Goal: Information Seeking & Learning: Check status

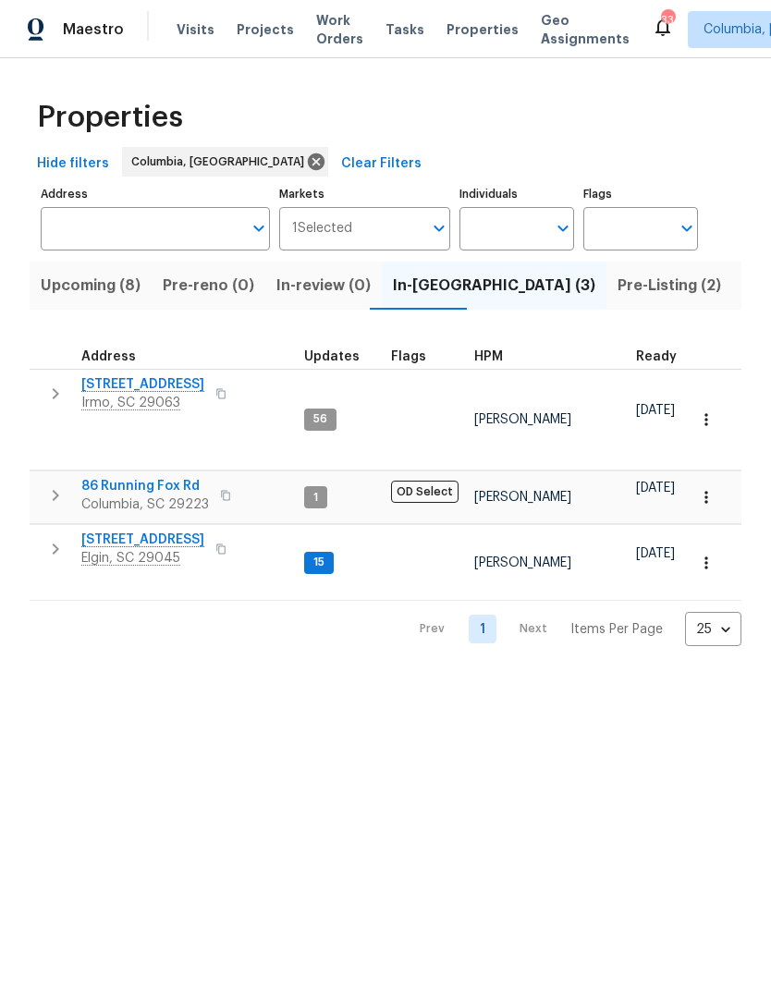
click at [160, 532] on span "[STREET_ADDRESS]" at bounding box center [142, 540] width 123 height 18
click at [606, 272] on button "Pre-Listing (2)" at bounding box center [669, 286] width 126 height 48
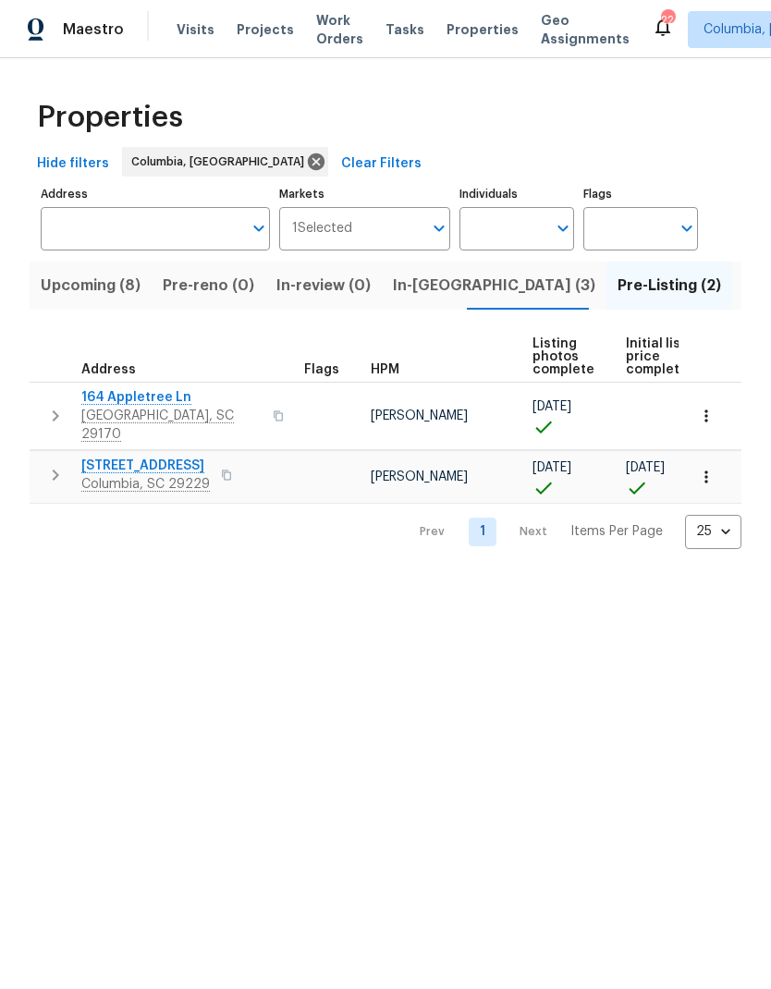
click at [109, 475] on span "Columbia, SC 29229" at bounding box center [145, 484] width 128 height 18
click at [450, 281] on span "In-reno (3)" at bounding box center [494, 286] width 202 height 26
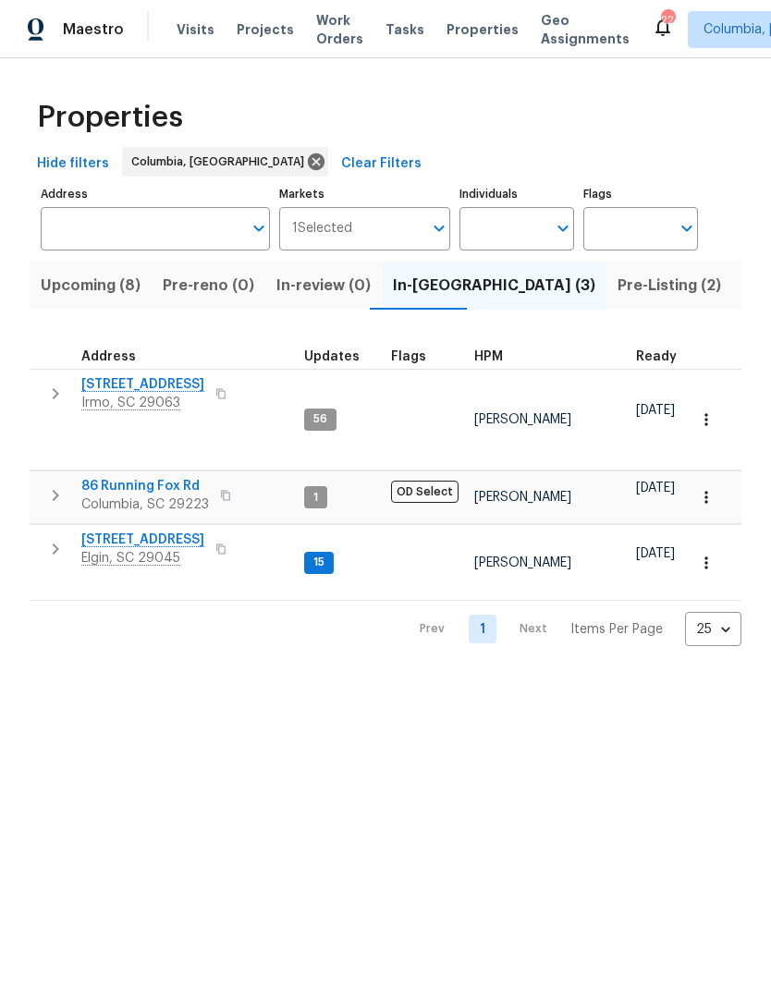
click at [153, 531] on span "1009 Cherry Ln" at bounding box center [142, 540] width 123 height 18
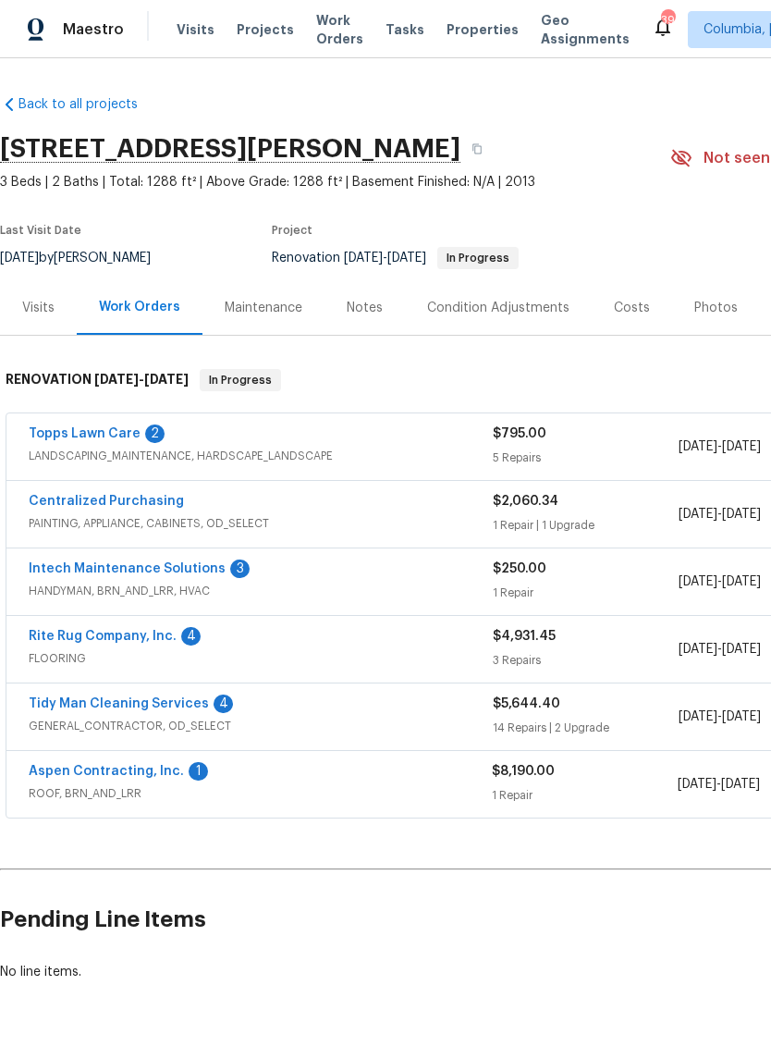
click at [48, 295] on div "Visits" at bounding box center [38, 307] width 77 height 55
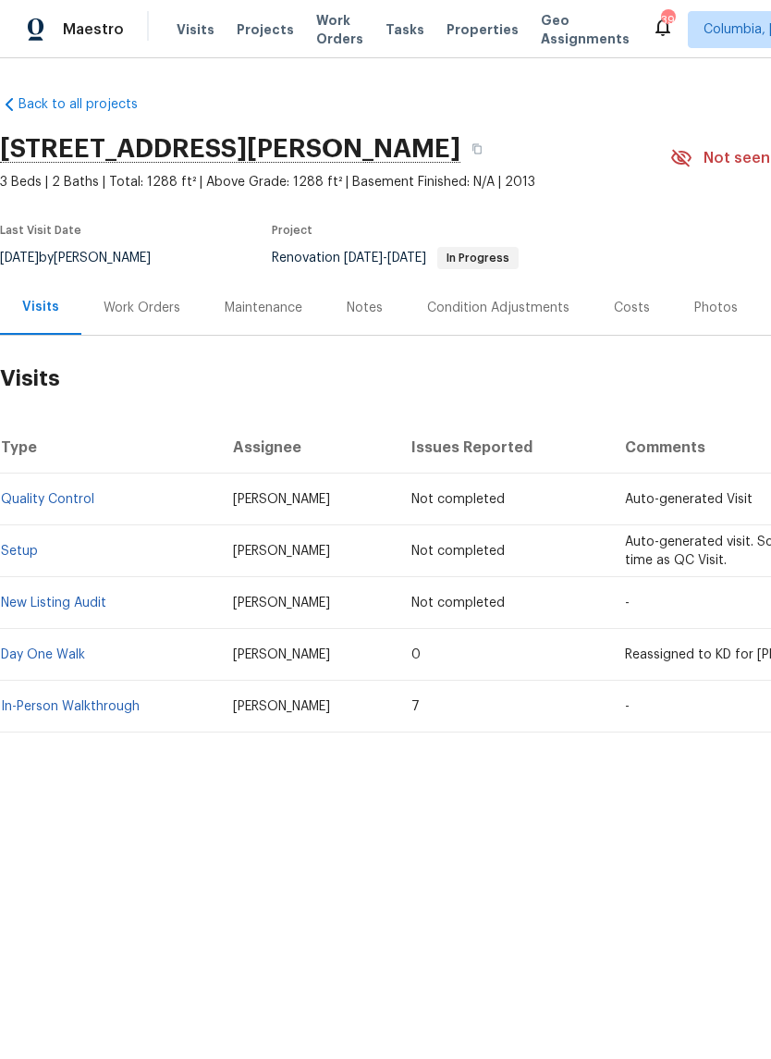
click at [148, 315] on div "Work Orders" at bounding box center [142, 308] width 77 height 18
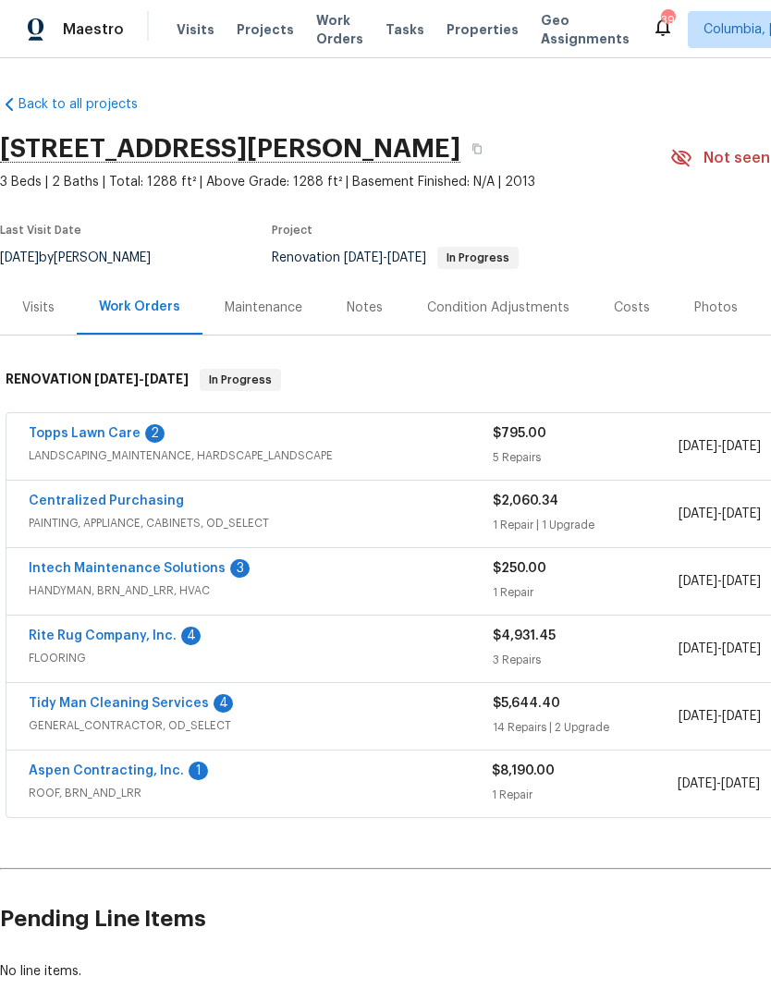
click at [48, 300] on div "Visits" at bounding box center [38, 308] width 32 height 18
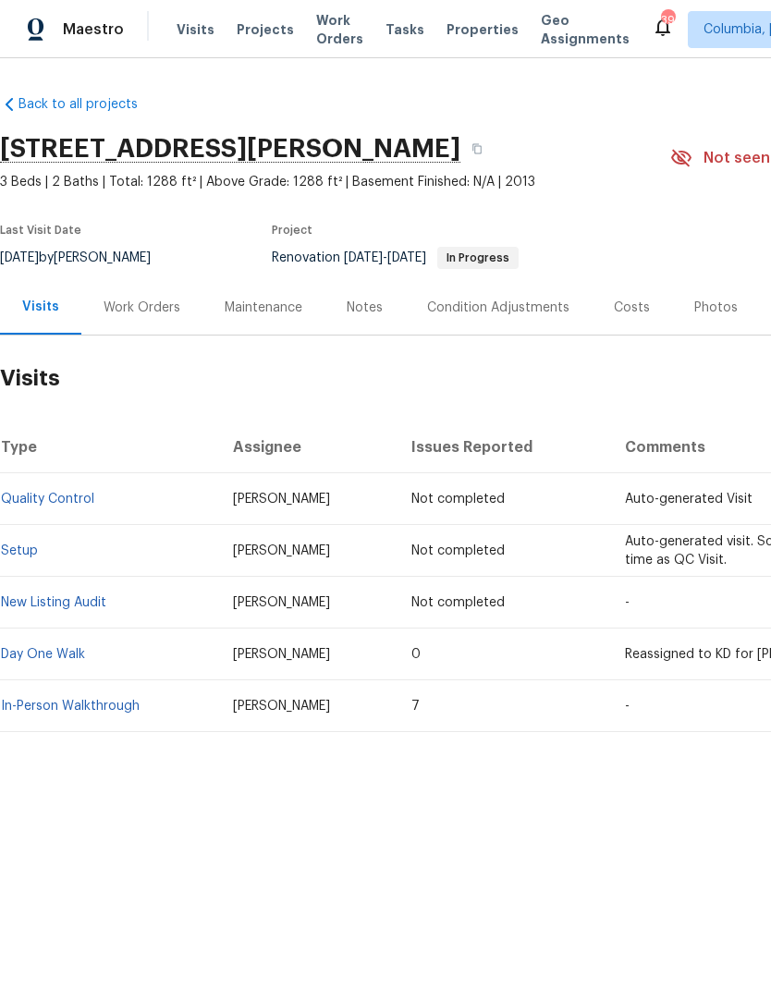
click at [367, 306] on div "Notes" at bounding box center [365, 308] width 36 height 18
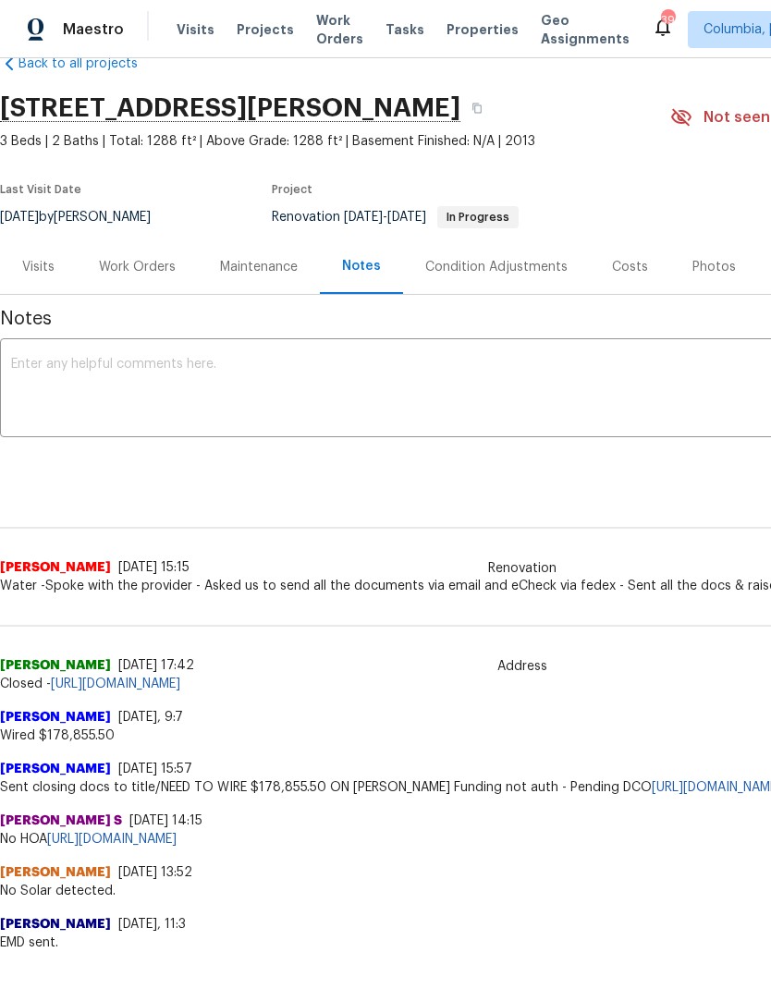
scroll to position [40, 0]
click at [133, 263] on div "Work Orders" at bounding box center [137, 268] width 77 height 18
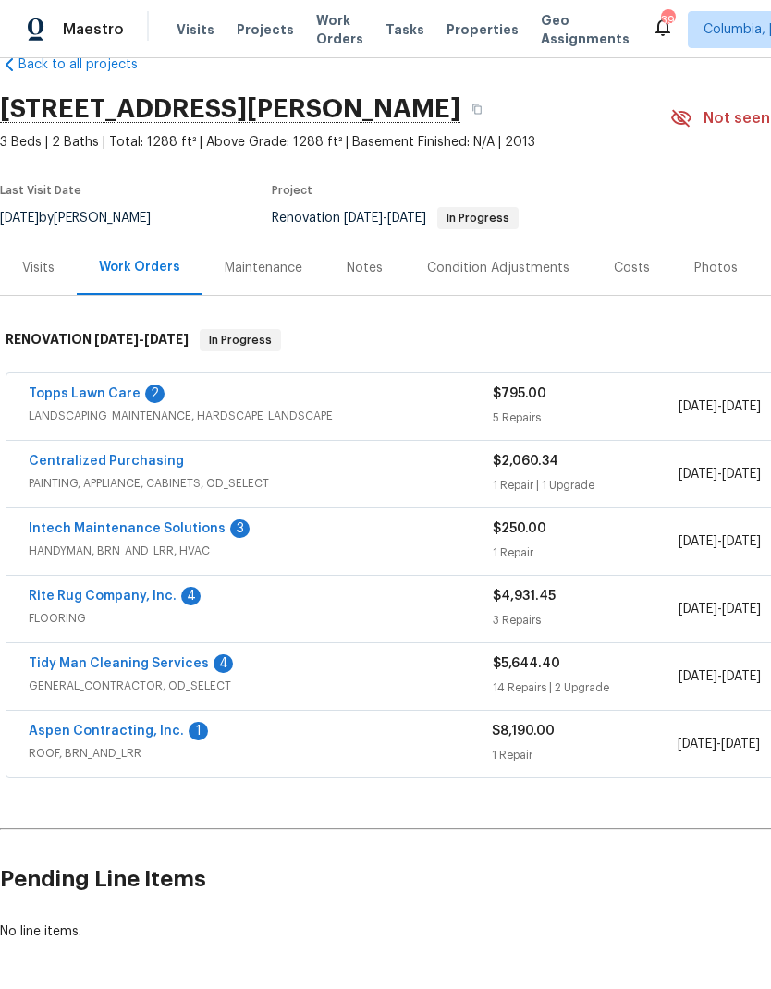
click at [166, 594] on link "Rite Rug Company, Inc." at bounding box center [103, 596] width 148 height 13
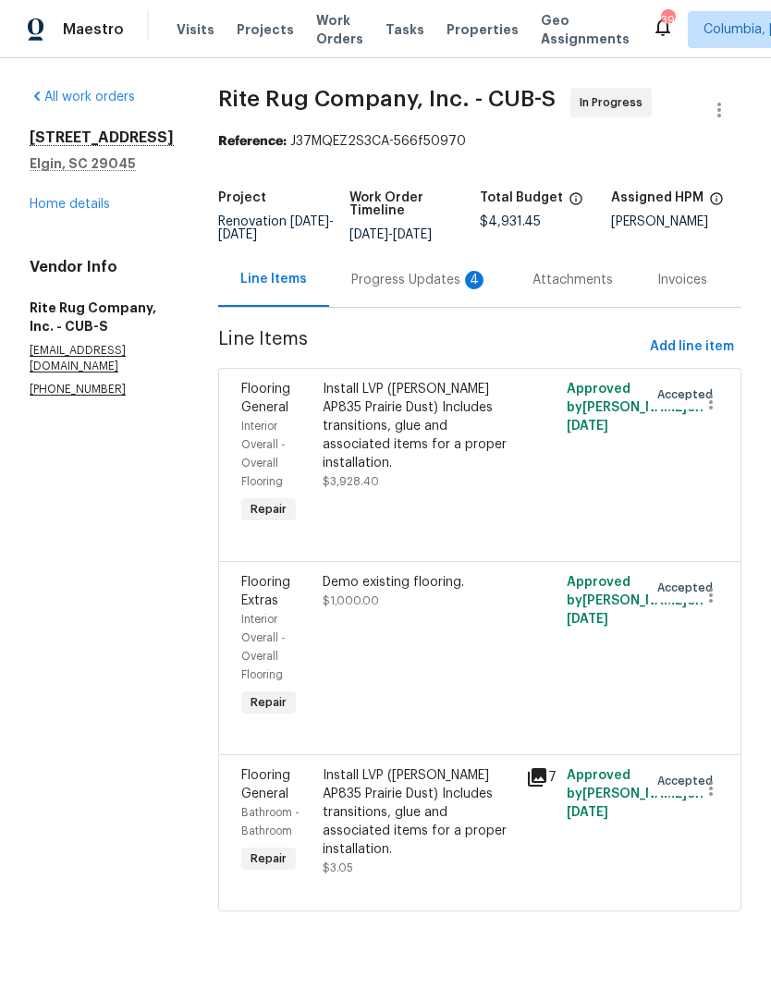
click at [434, 289] on div "Progress Updates 4" at bounding box center [419, 280] width 137 height 18
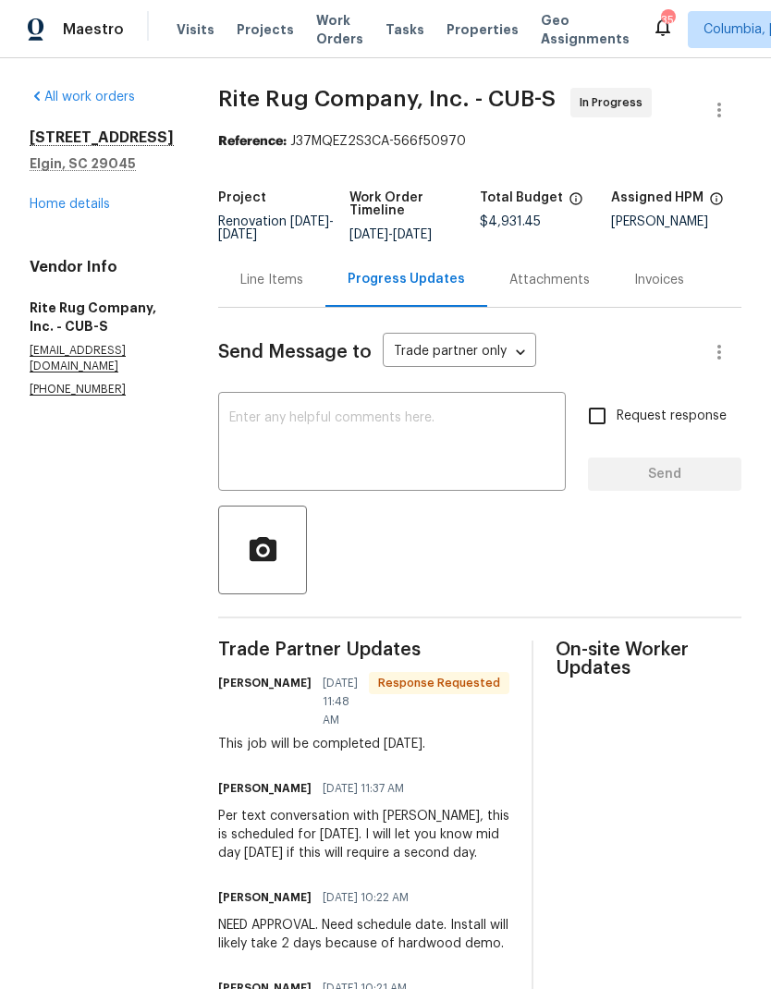
click at [95, 200] on link "Home details" at bounding box center [70, 204] width 80 height 13
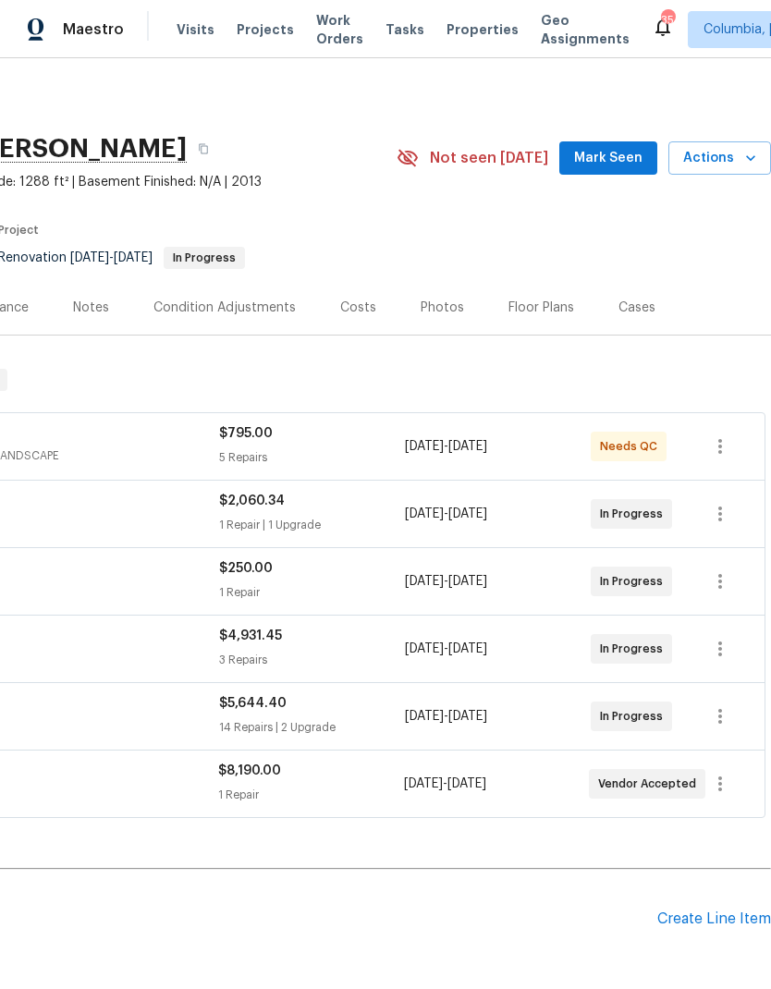
scroll to position [0, 274]
click at [724, 167] on span "Actions" at bounding box center [719, 158] width 73 height 23
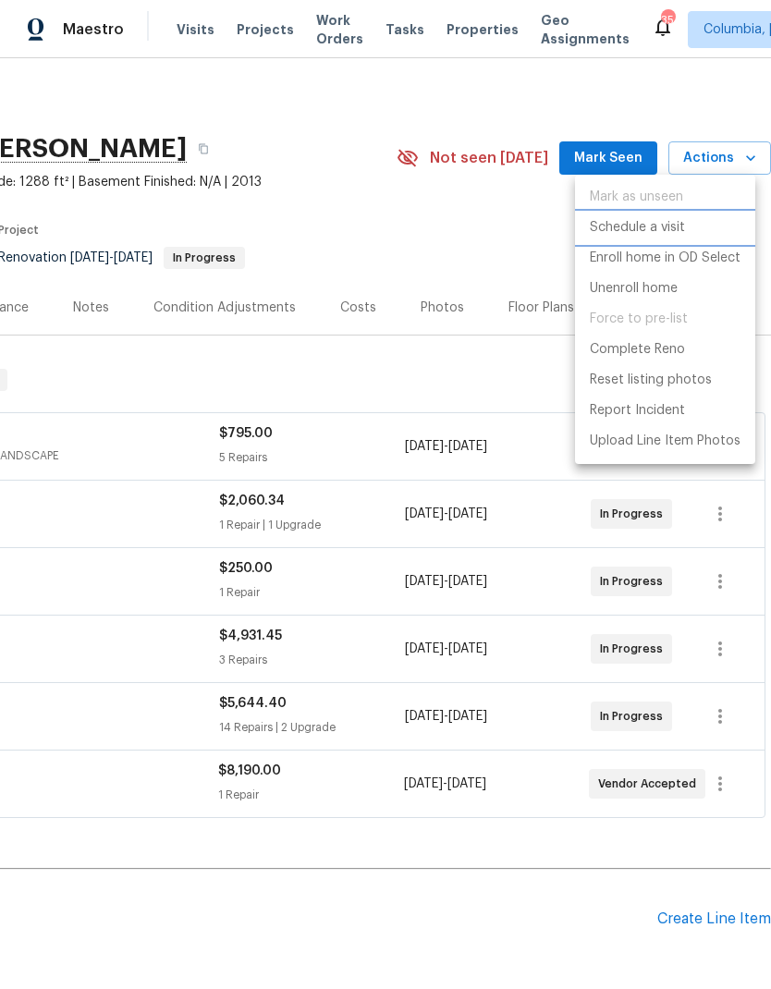
click at [680, 228] on p "Schedule a visit" at bounding box center [637, 227] width 95 height 19
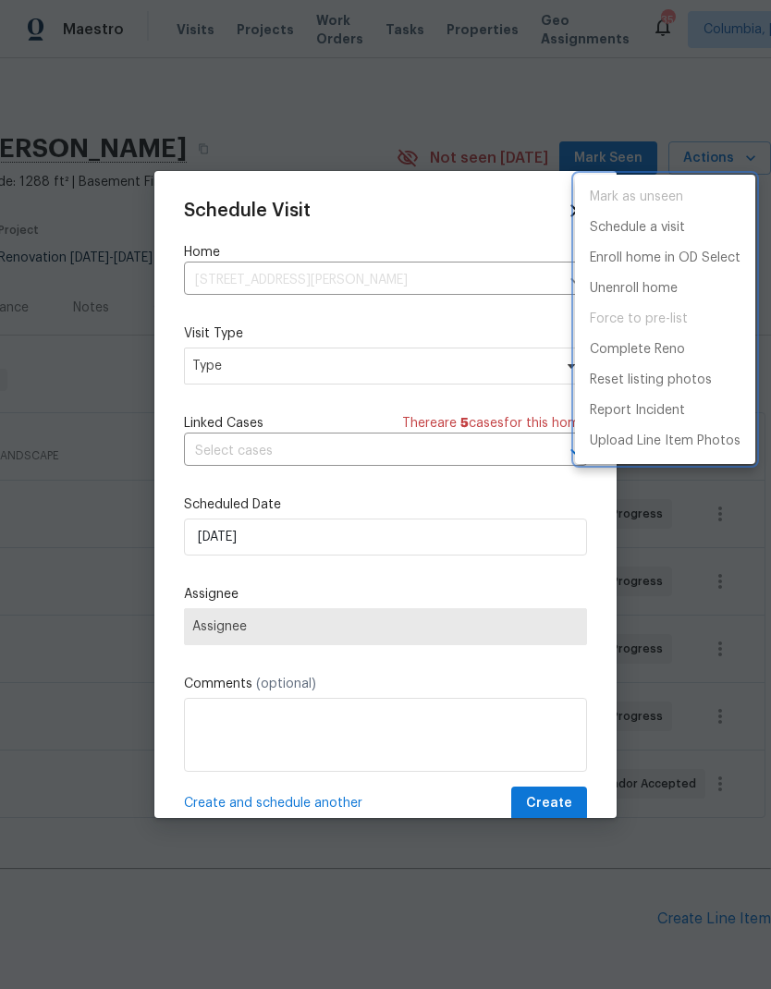
click at [321, 375] on div at bounding box center [385, 494] width 771 height 989
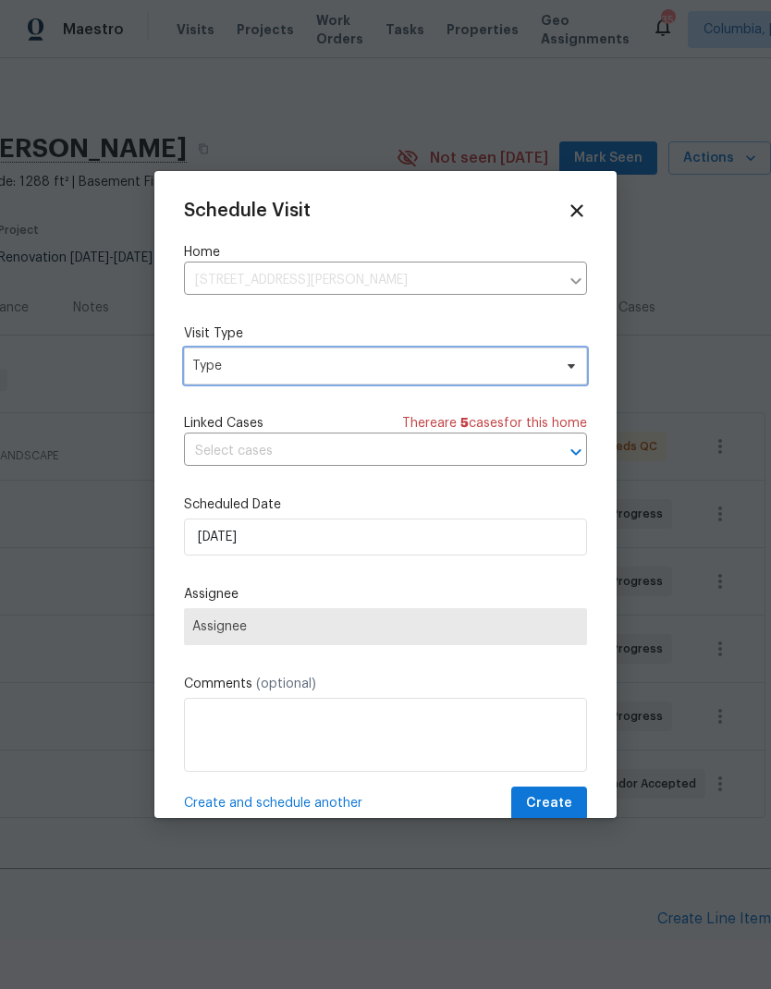
click at [386, 371] on span "Type" at bounding box center [372, 366] width 360 height 18
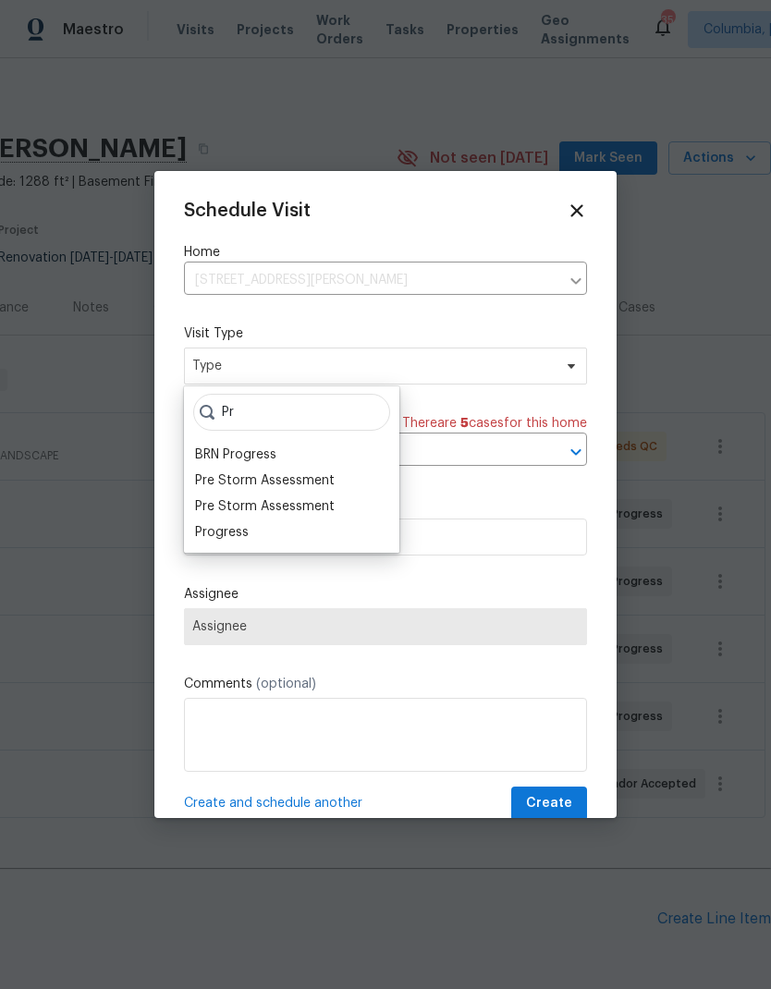
type input "Pr"
click at [239, 532] on div "Progress" at bounding box center [222, 532] width 54 height 18
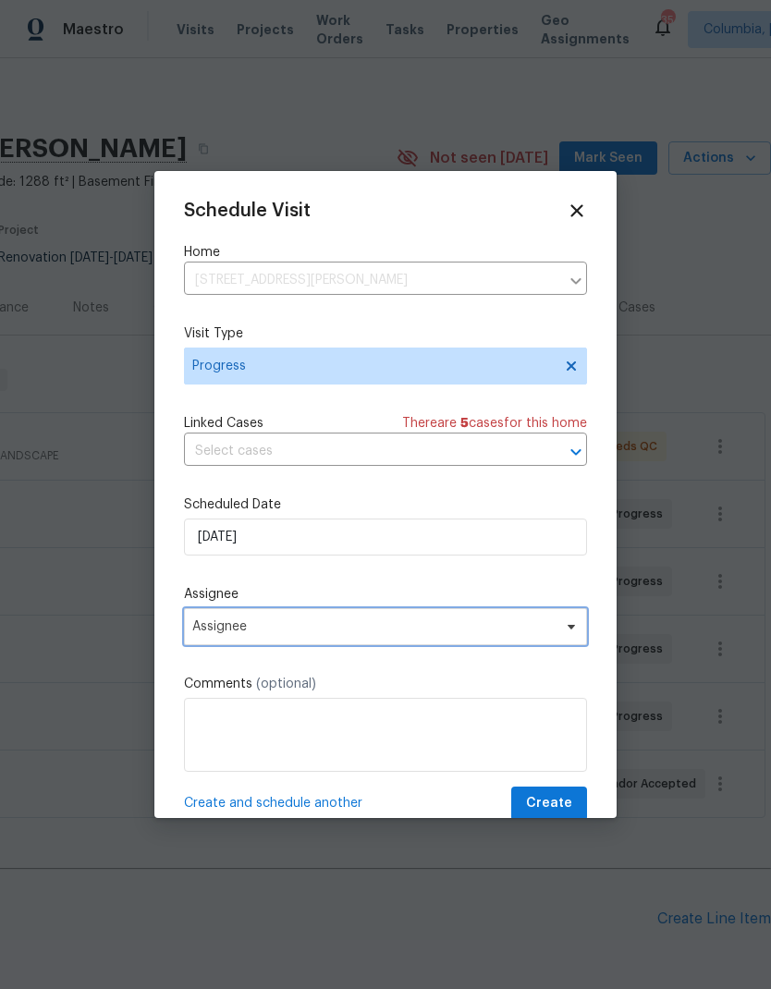
click at [264, 627] on span "Assignee" at bounding box center [373, 626] width 362 height 15
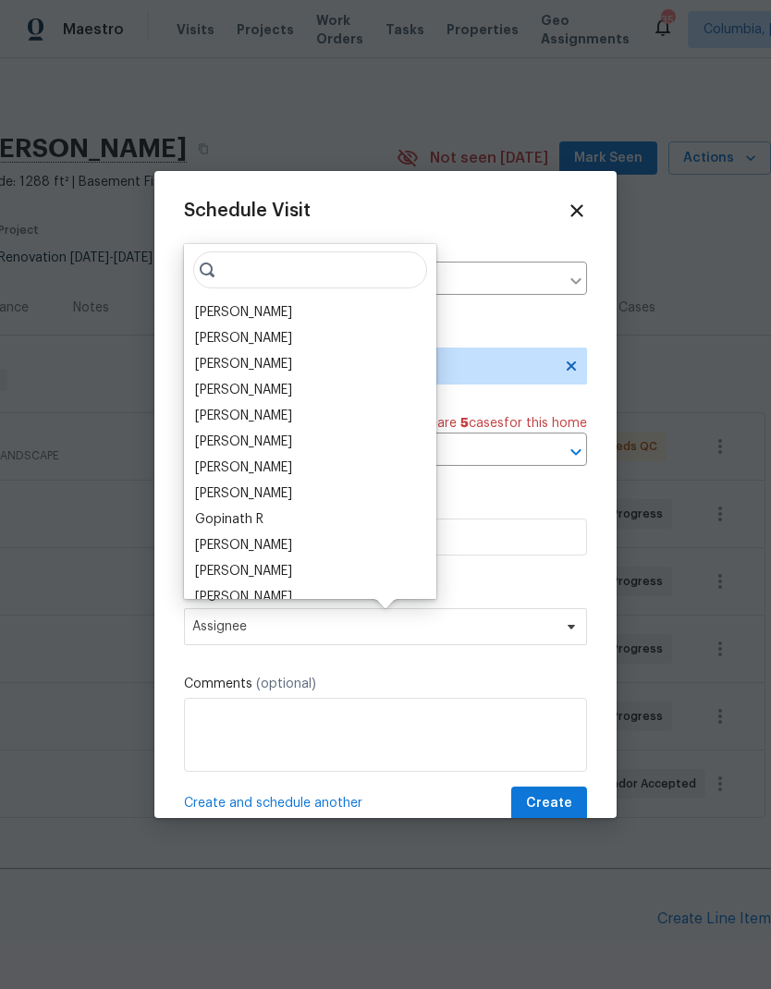
click at [235, 385] on div "[PERSON_NAME]" at bounding box center [243, 390] width 97 height 18
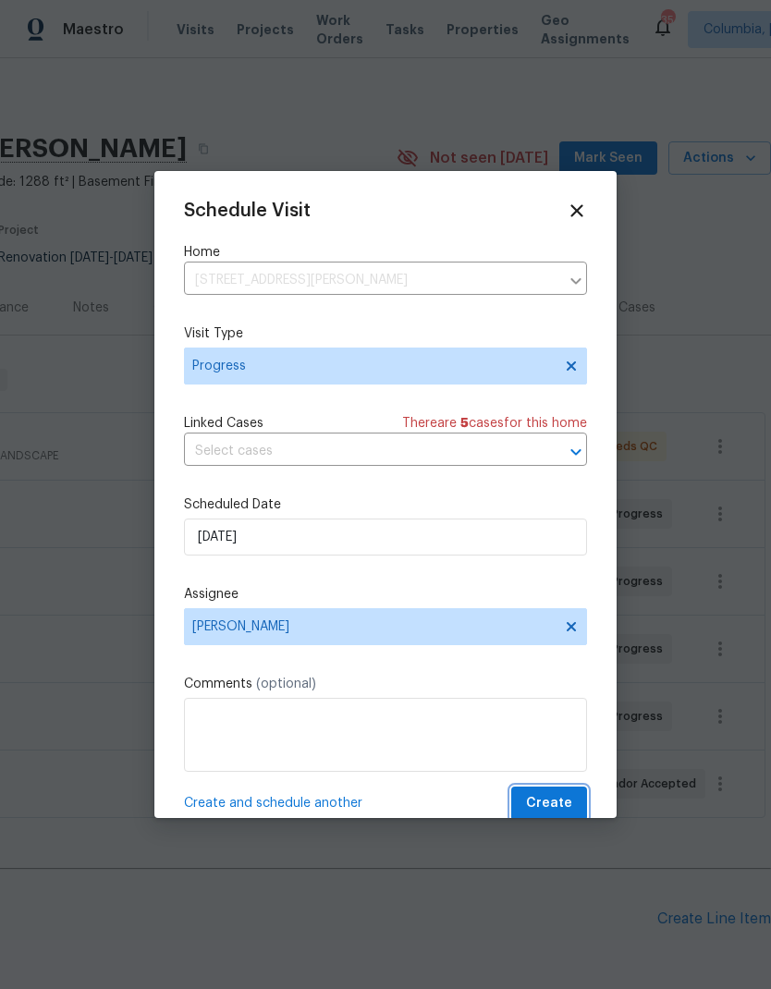
click at [551, 791] on button "Create" at bounding box center [549, 804] width 76 height 34
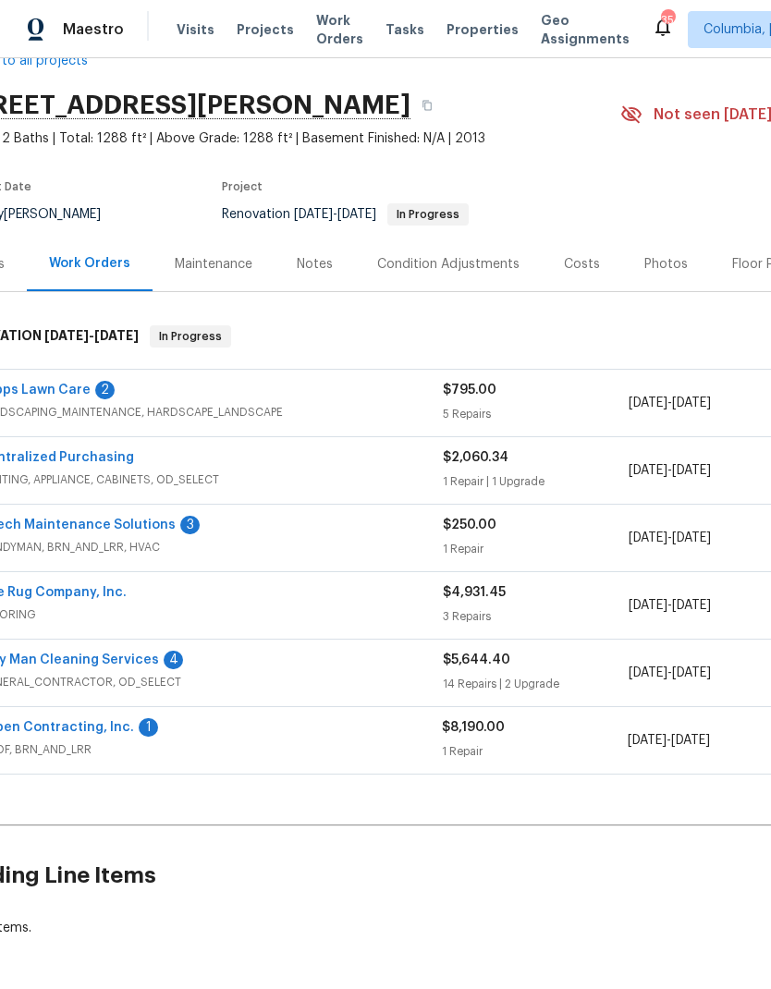
scroll to position [43, 9]
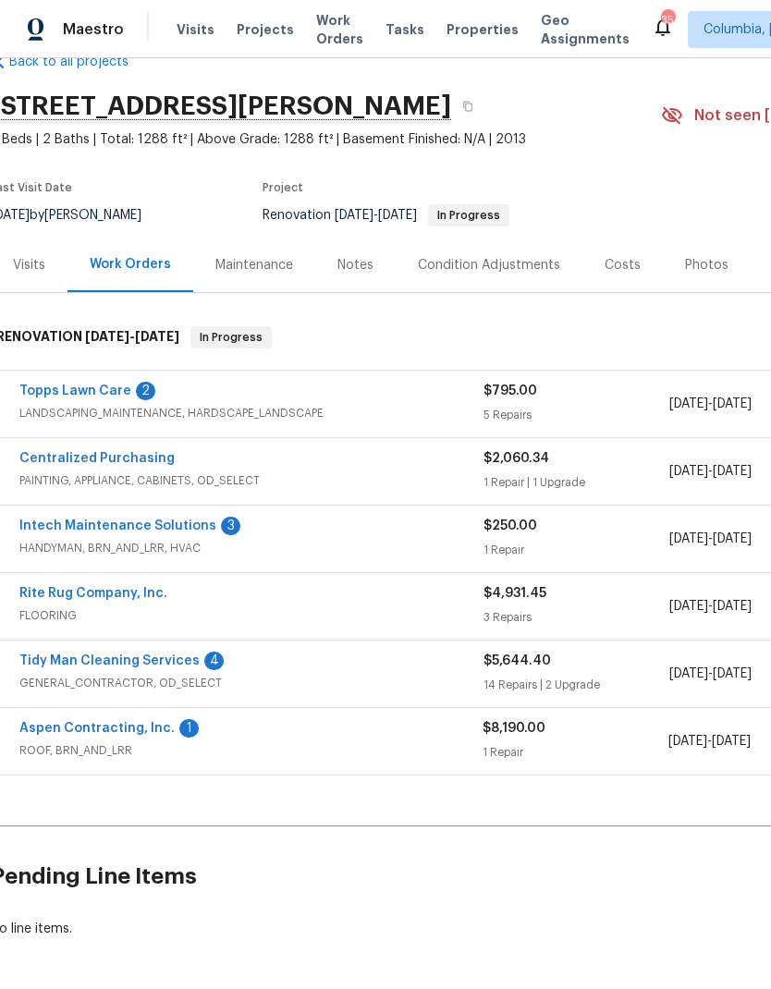
click at [490, 528] on span "$250.00" at bounding box center [510, 526] width 54 height 13
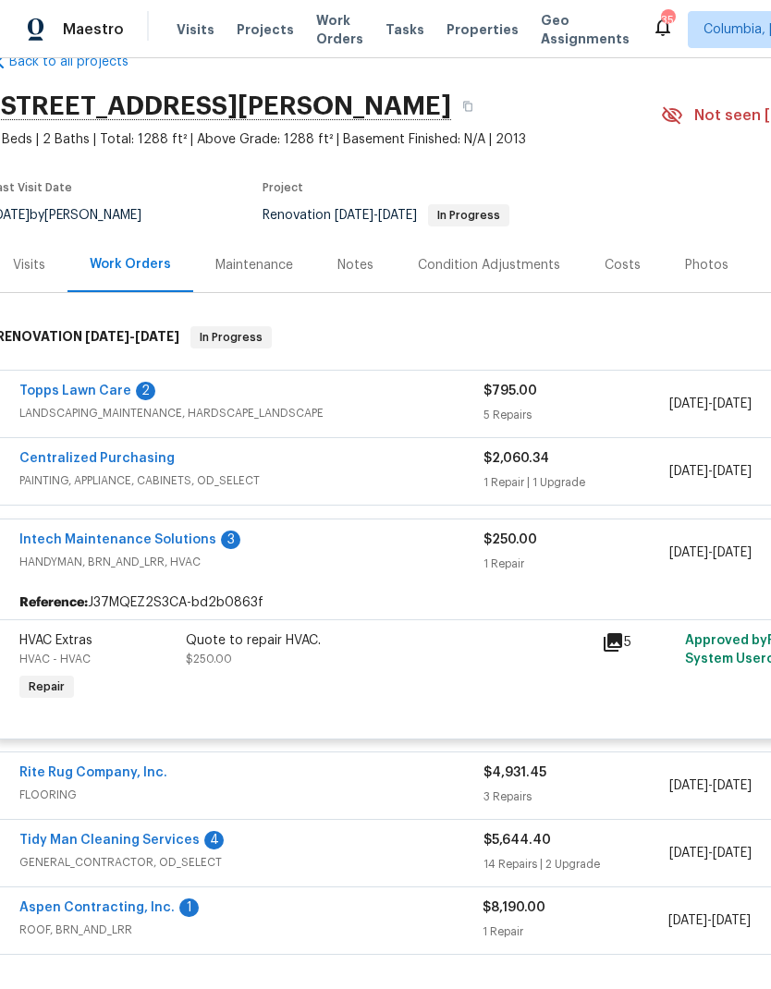
click at [201, 538] on link "Intech Maintenance Solutions" at bounding box center [117, 539] width 197 height 13
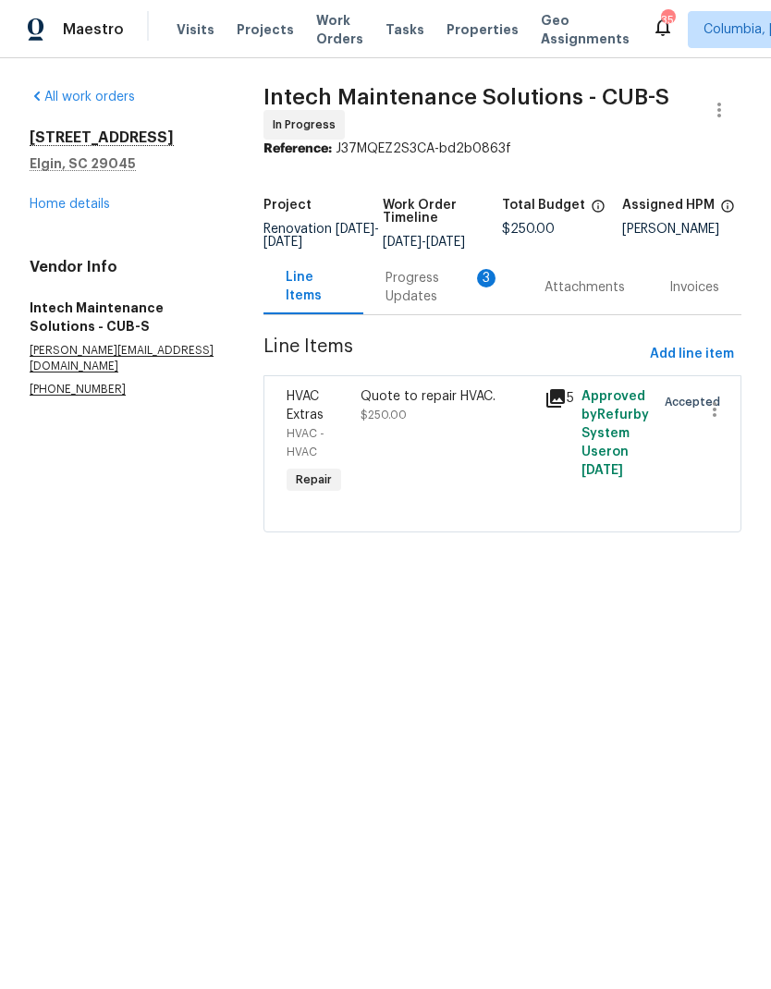
click at [450, 298] on div "Progress Updates 3" at bounding box center [442, 287] width 115 height 37
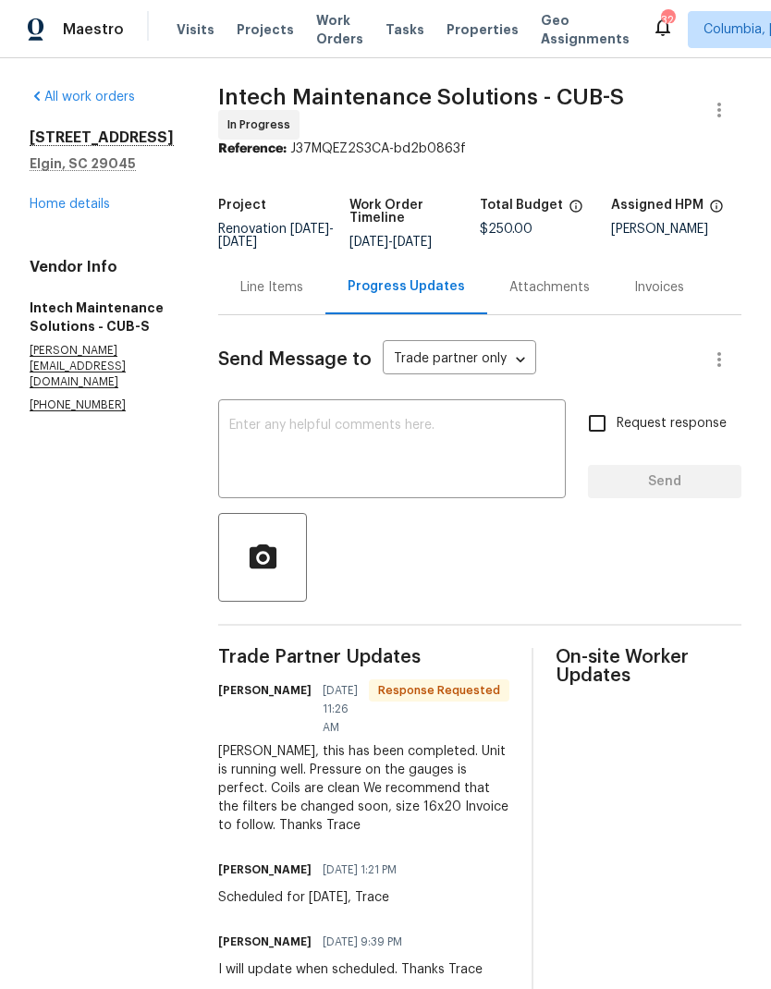
click at [53, 204] on link "Home details" at bounding box center [70, 204] width 80 height 13
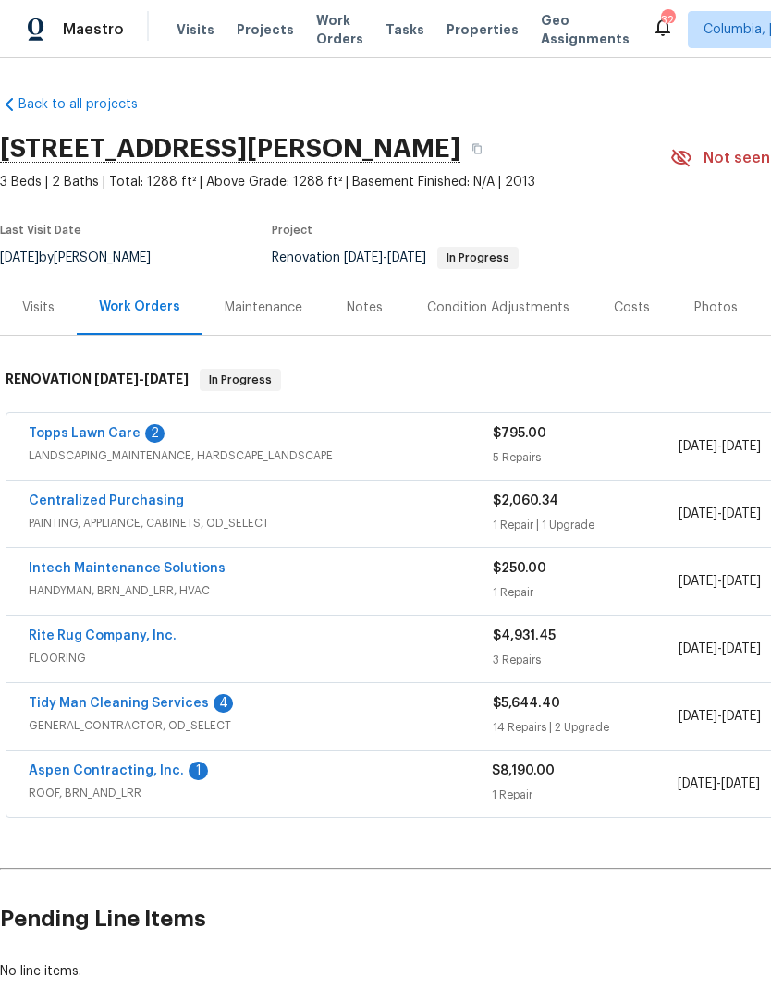
click at [55, 703] on link "Tidy Man Cleaning Services" at bounding box center [119, 703] width 180 height 13
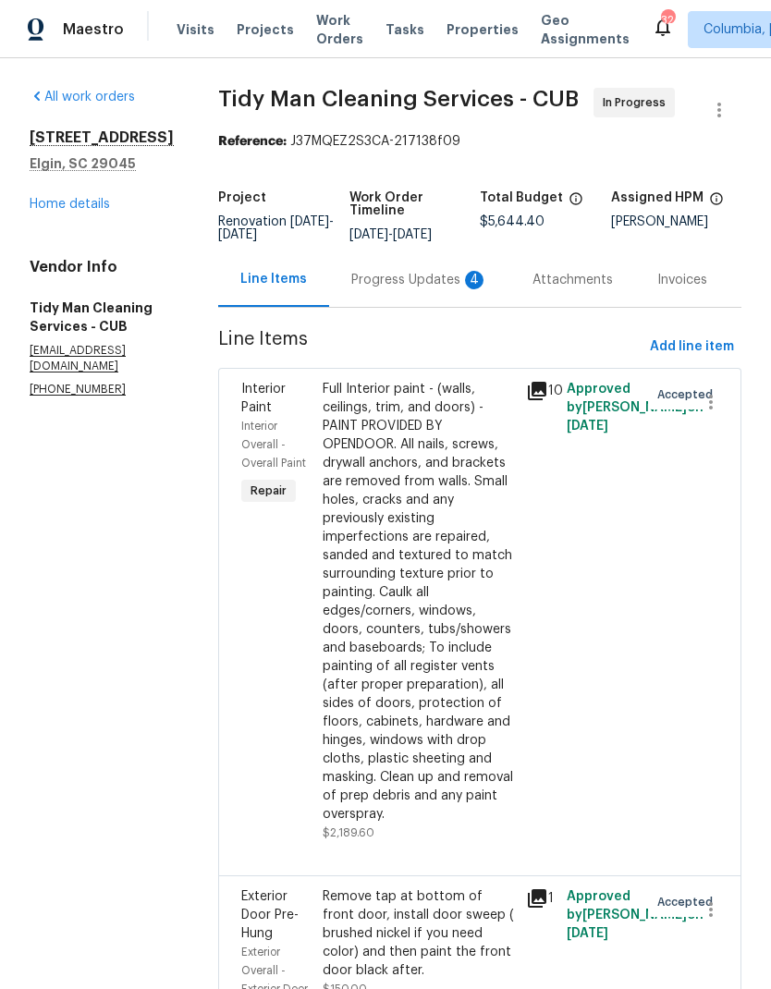
click at [465, 281] on div "4" at bounding box center [474, 280] width 18 height 18
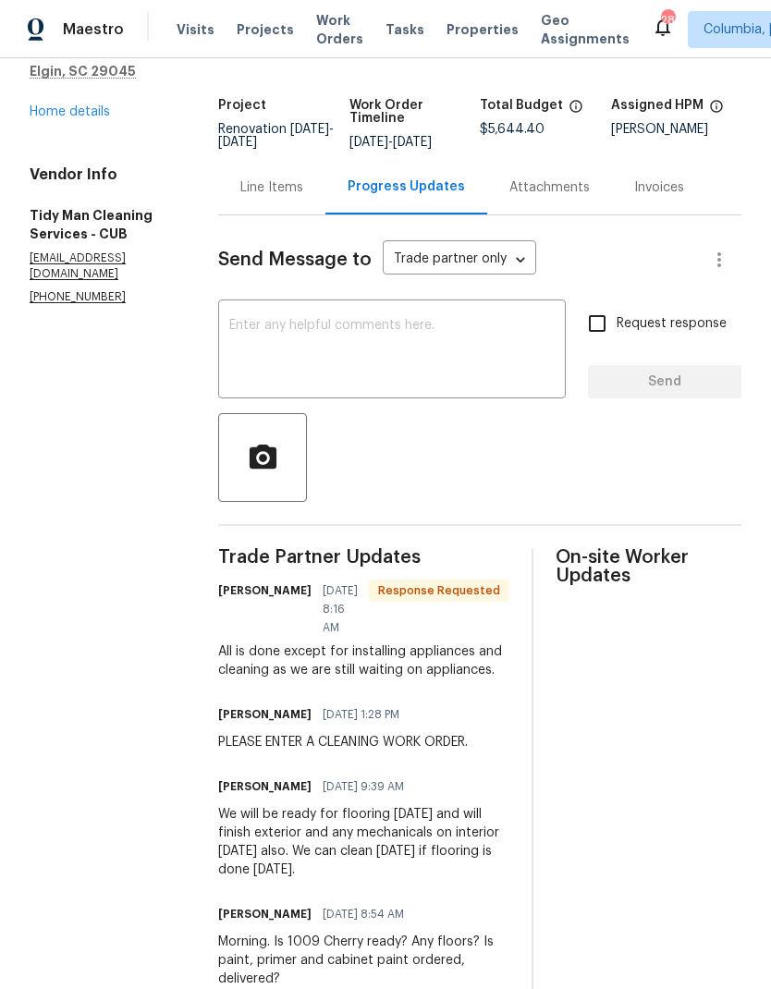
click at [97, 112] on link "Home details" at bounding box center [70, 111] width 80 height 13
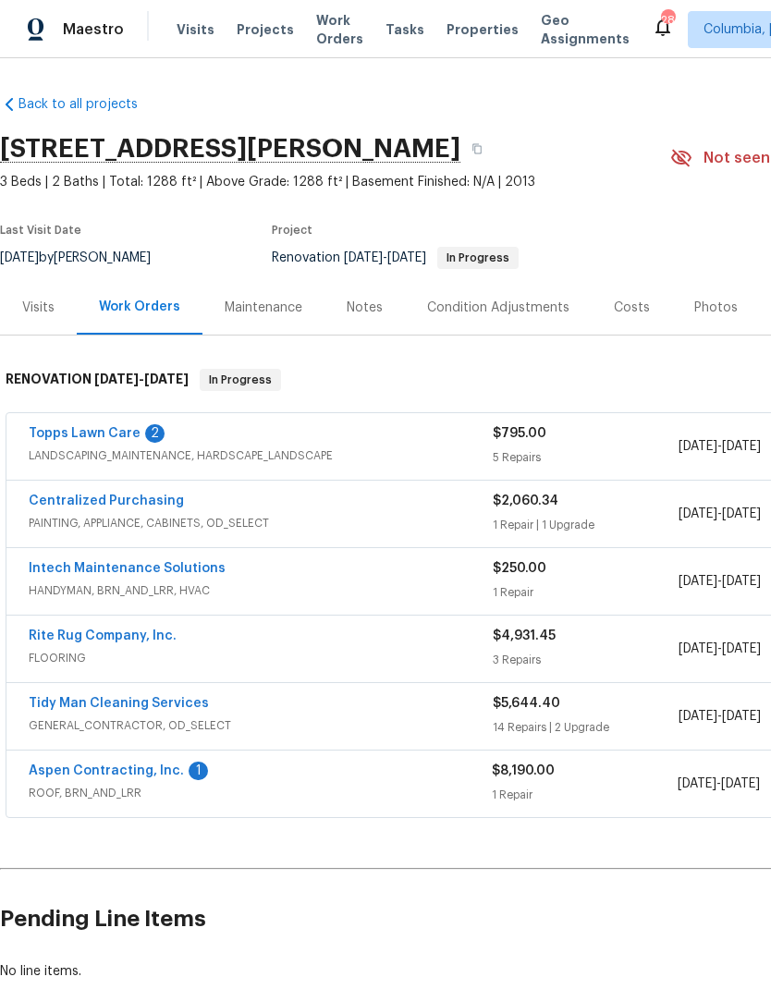
click at [159, 769] on link "Aspen Contracting, Inc." at bounding box center [106, 771] width 155 height 13
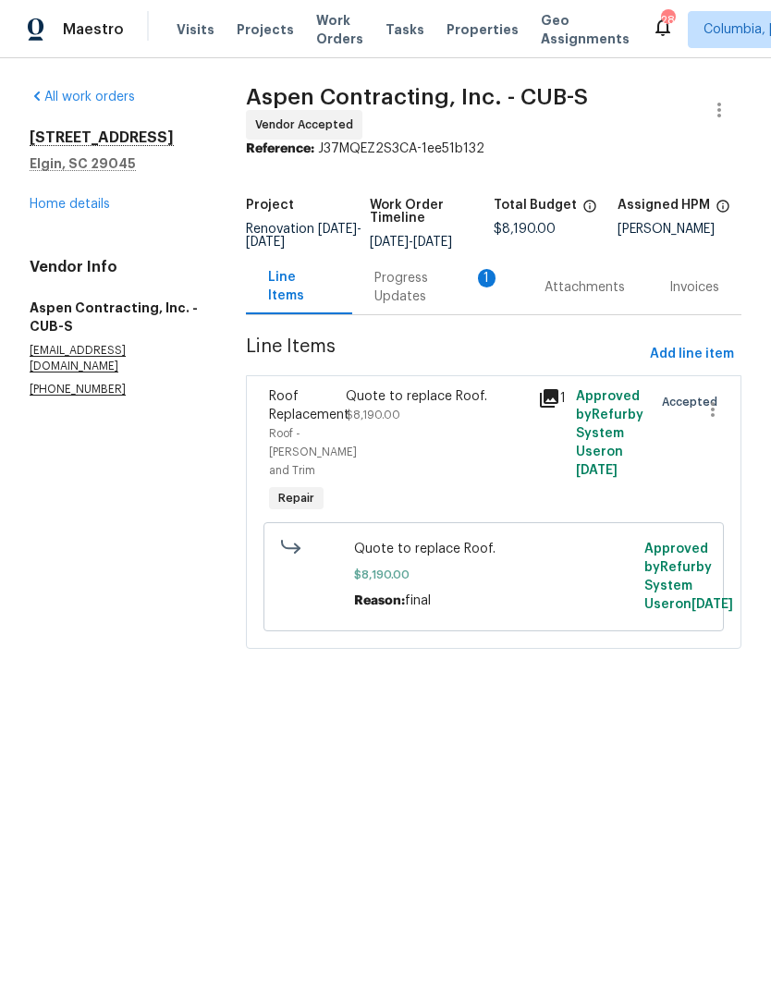
click at [430, 300] on div "Progress Updates 1" at bounding box center [437, 287] width 126 height 37
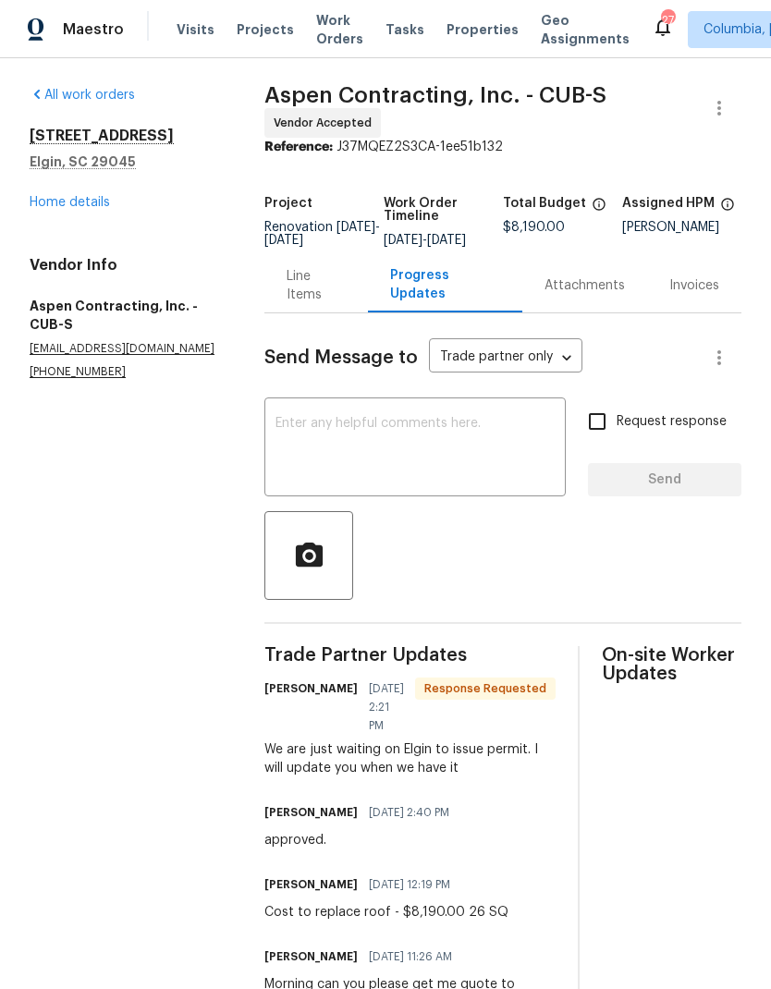
scroll to position [1, 0]
click at [104, 206] on link "Home details" at bounding box center [70, 203] width 80 height 13
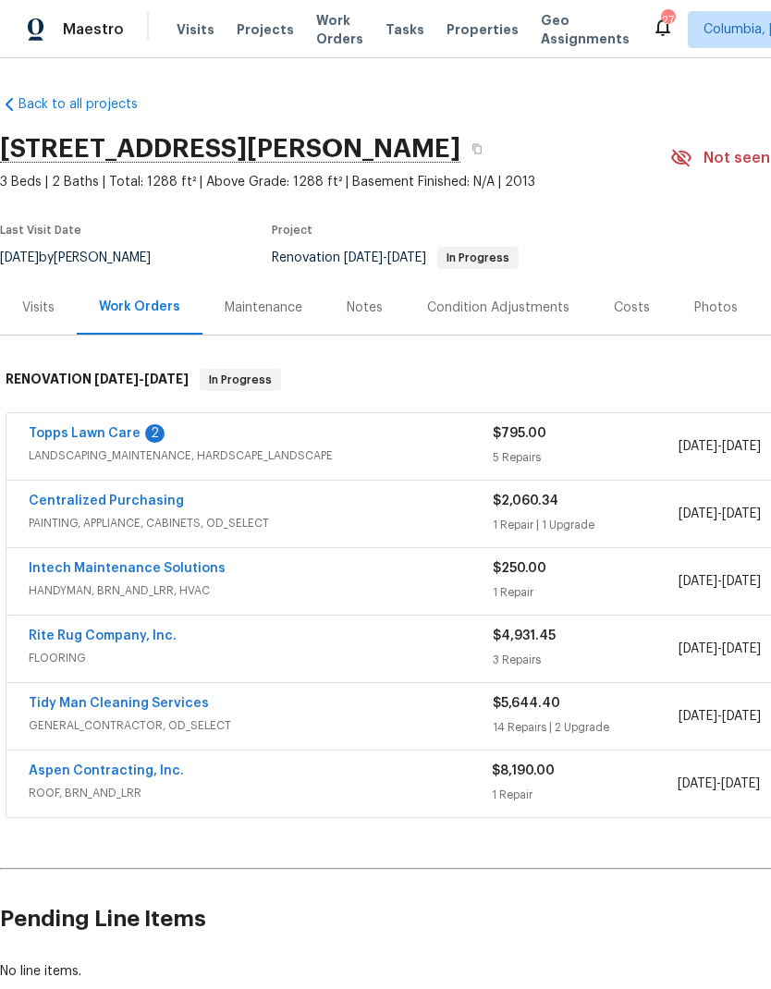
click at [157, 775] on link "Aspen Contracting, Inc." at bounding box center [106, 771] width 155 height 13
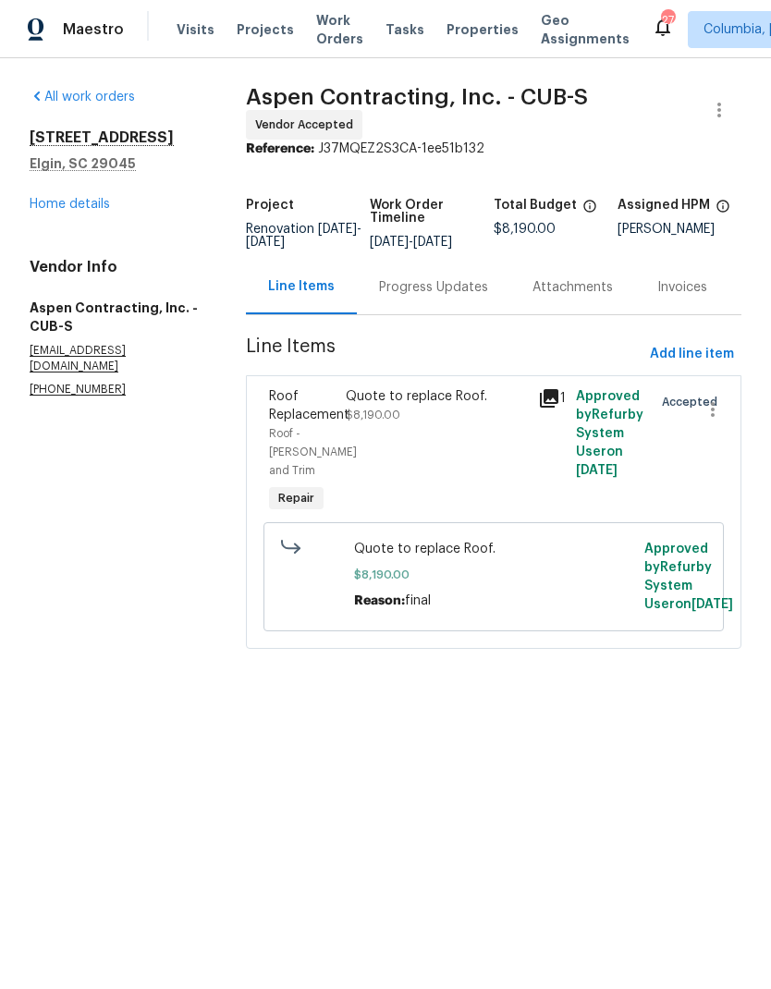
click at [102, 203] on link "Home details" at bounding box center [70, 204] width 80 height 13
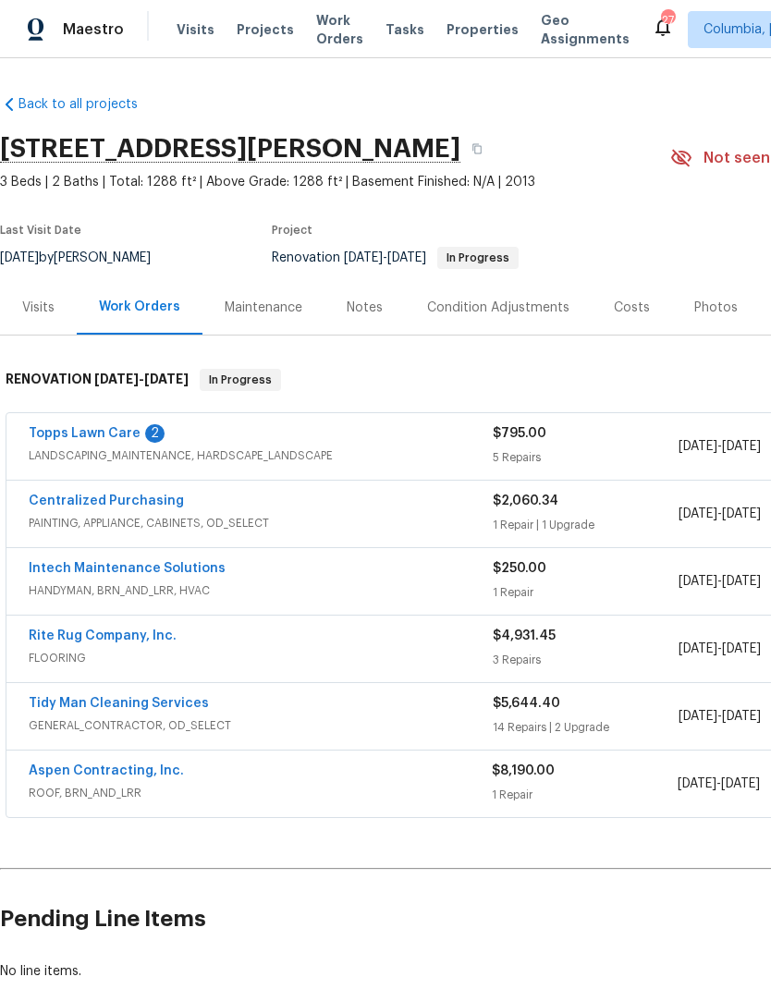
click at [632, 307] on div "Costs" at bounding box center [632, 308] width 36 height 18
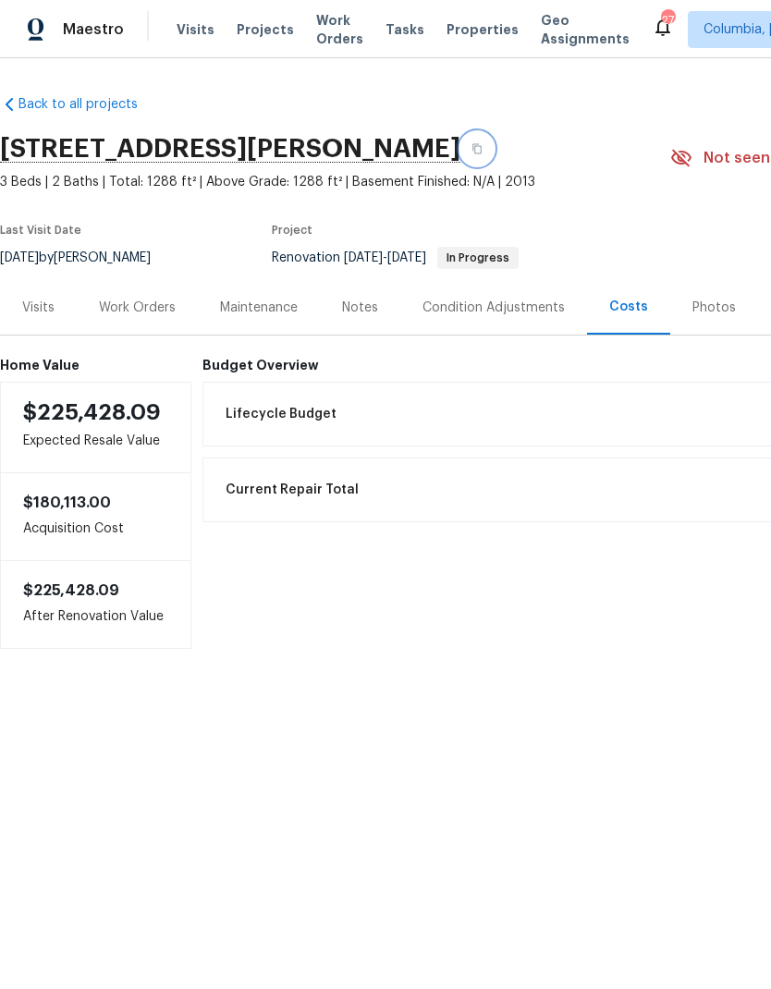
click at [460, 148] on button "button" at bounding box center [476, 148] width 33 height 33
click at [152, 311] on div "Work Orders" at bounding box center [137, 308] width 77 height 18
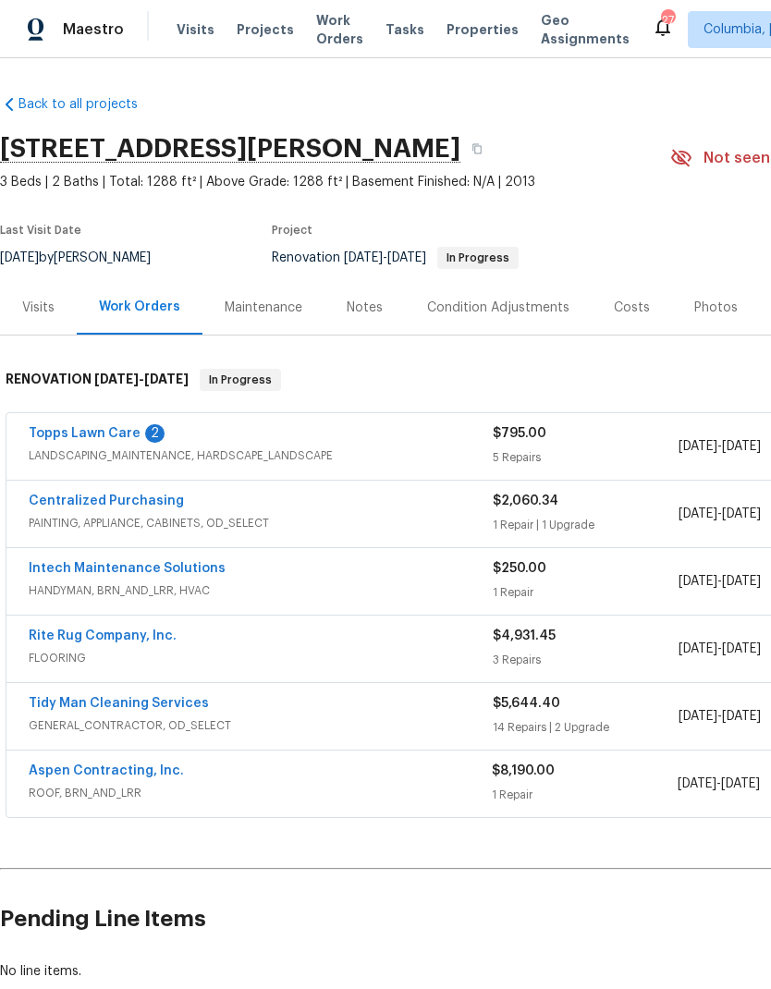
click at [348, 722] on span "GENERAL_CONTRACTOR, OD_SELECT" at bounding box center [261, 725] width 464 height 18
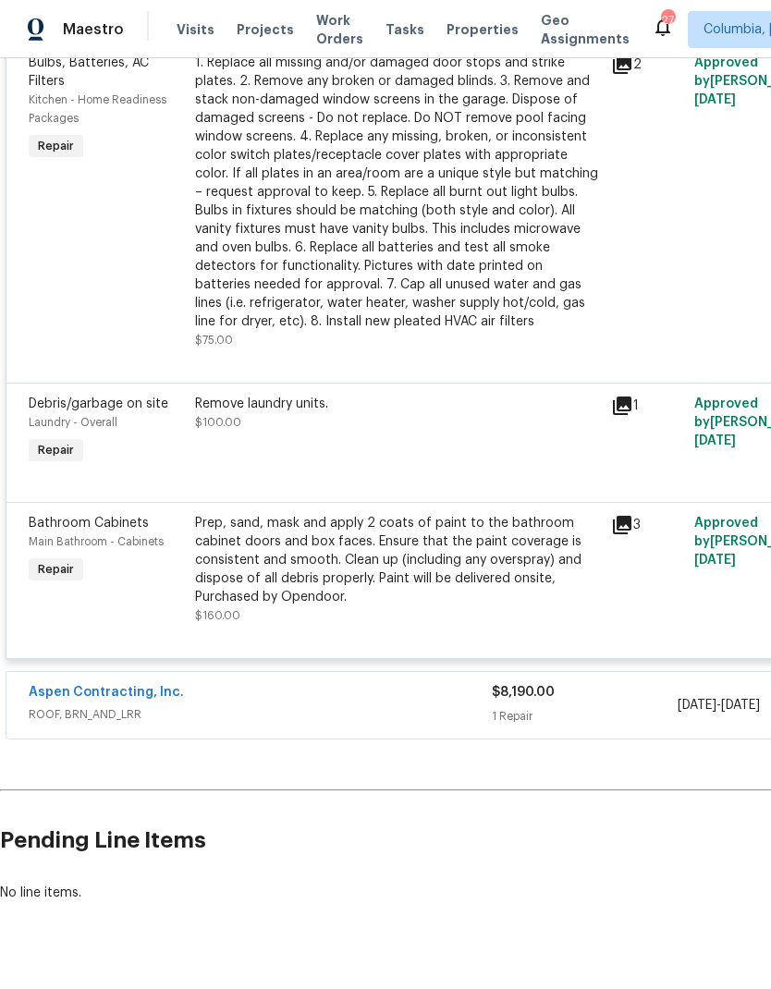
scroll to position [2693, 0]
click at [408, 725] on span "ROOF, BRN_AND_LRR" at bounding box center [260, 715] width 463 height 18
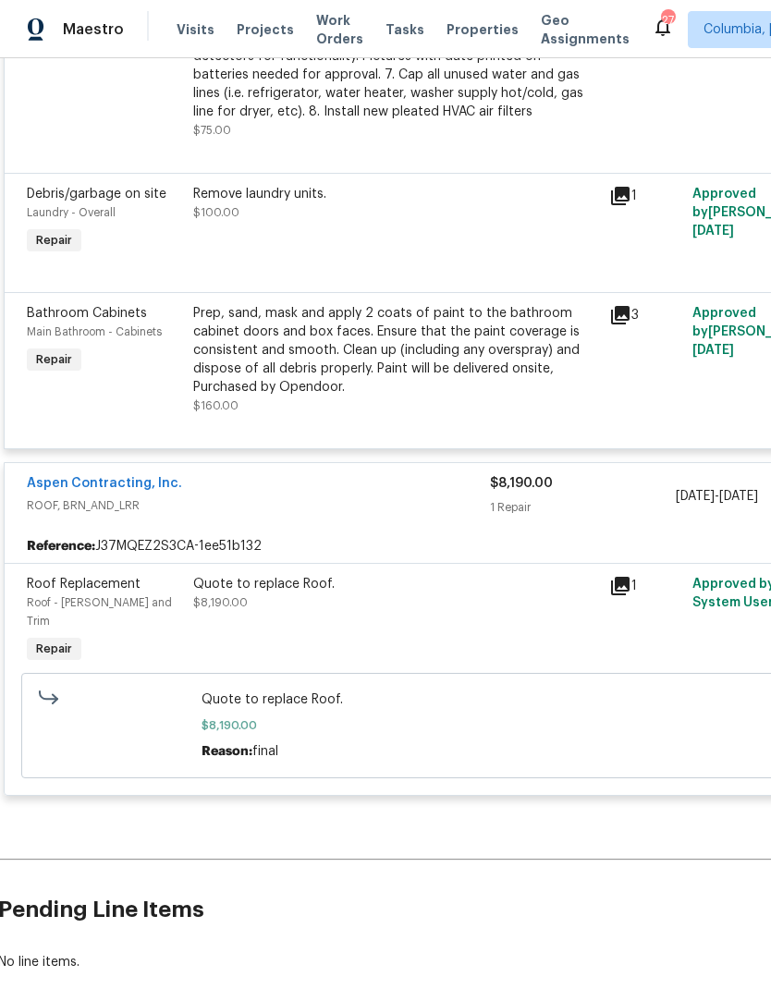
scroll to position [2937, 2]
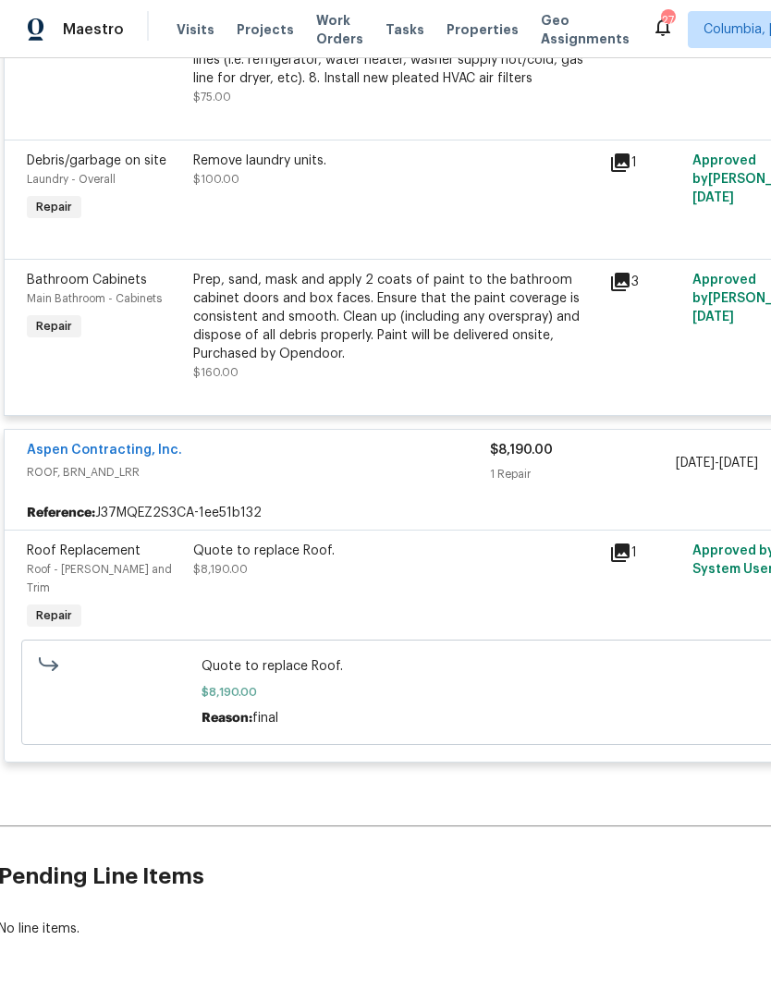
click at [625, 564] on icon at bounding box center [620, 553] width 22 height 22
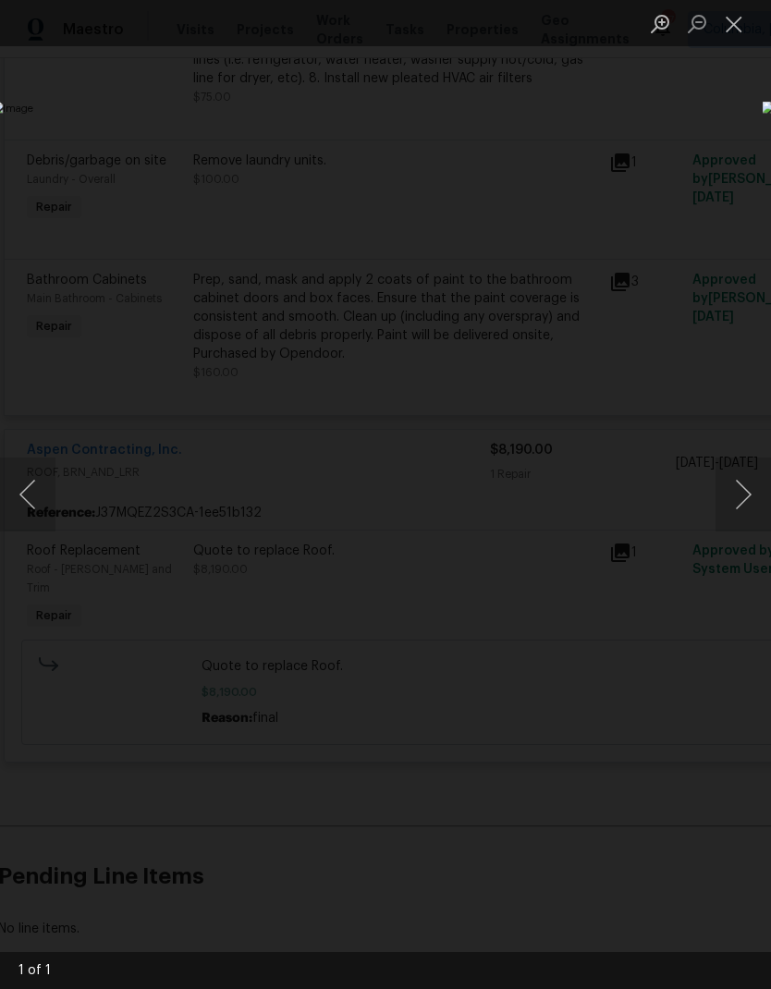
click at [557, 816] on div "Lightbox" at bounding box center [385, 494] width 771 height 989
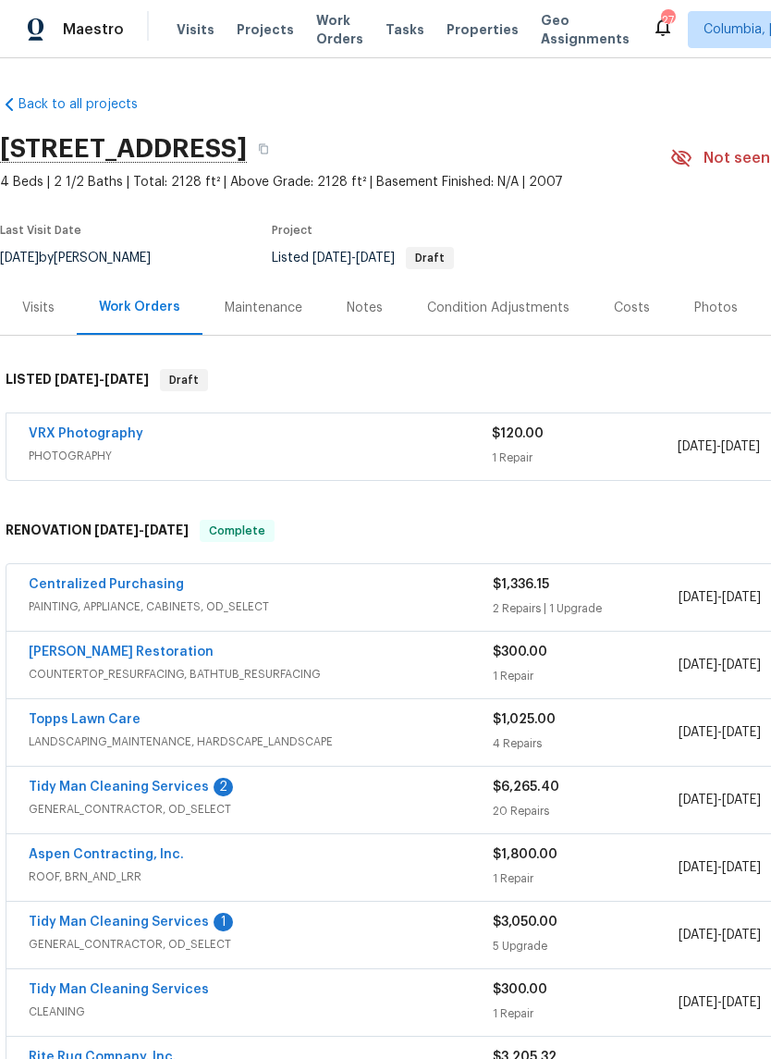
click at [617, 310] on div "Costs" at bounding box center [632, 308] width 36 height 18
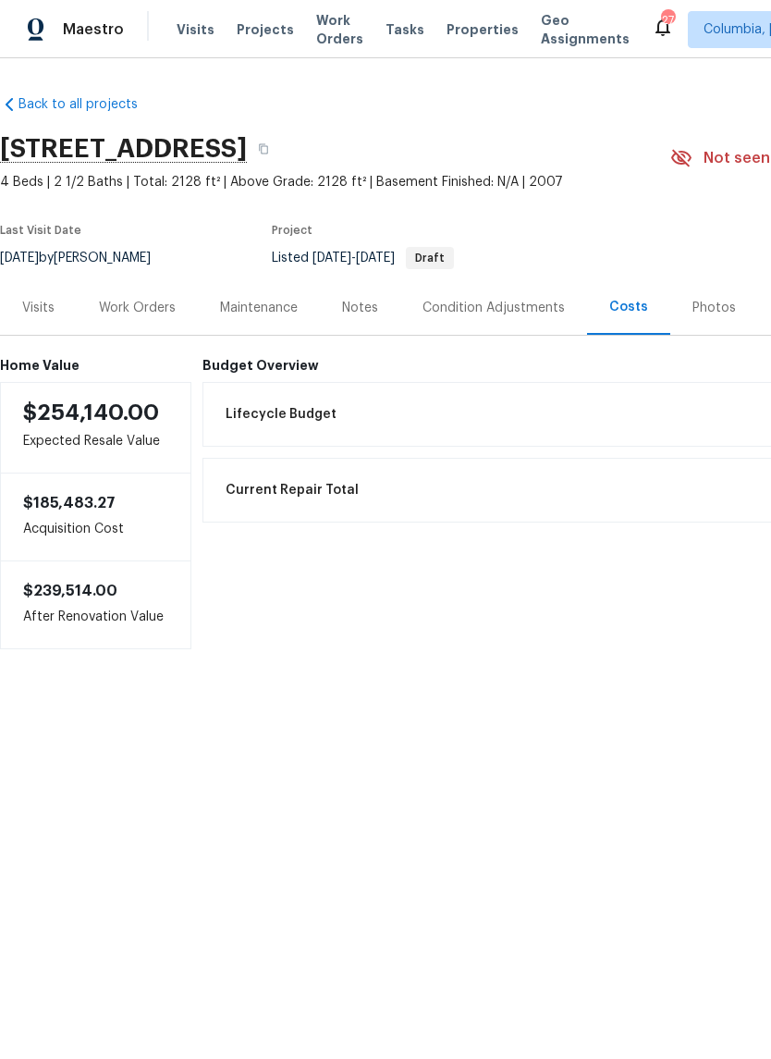
click at [168, 296] on div "Work Orders" at bounding box center [137, 307] width 121 height 55
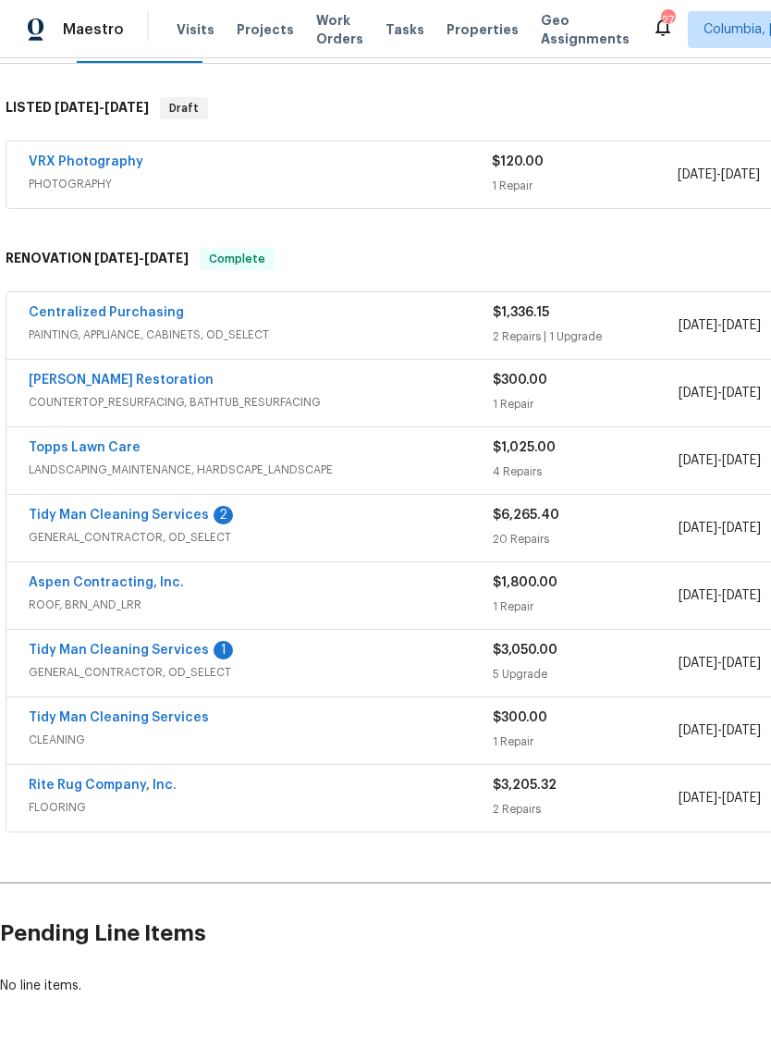
scroll to position [273, 0]
click at [612, 667] on div "5 Upgrade" at bounding box center [586, 673] width 186 height 18
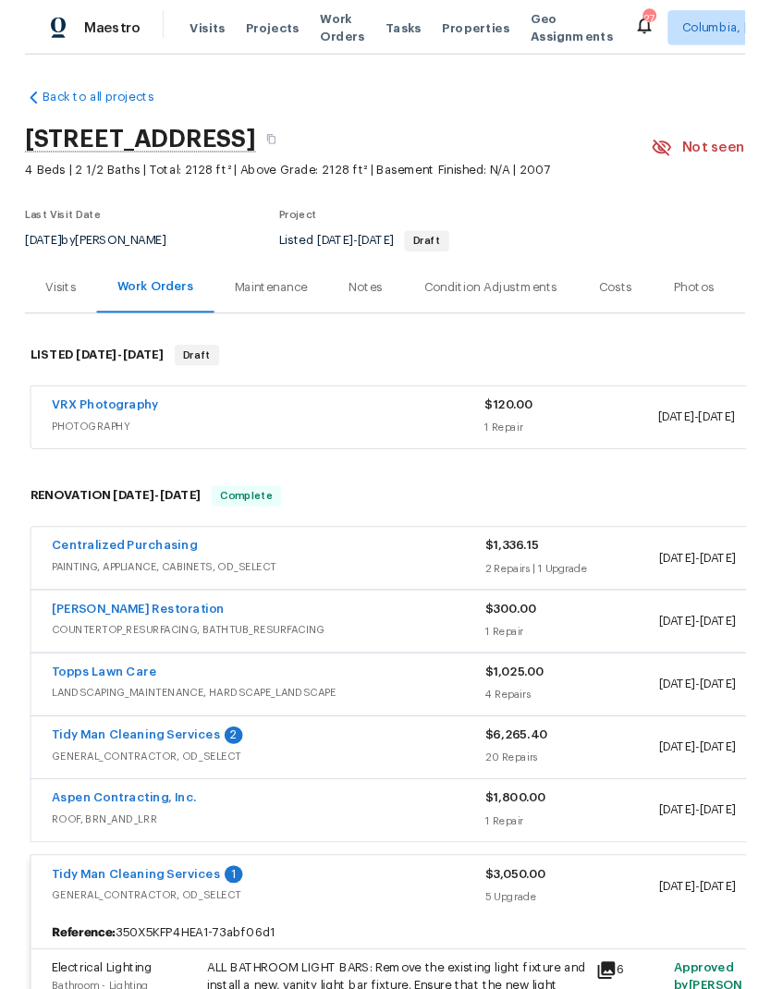
scroll to position [0, 0]
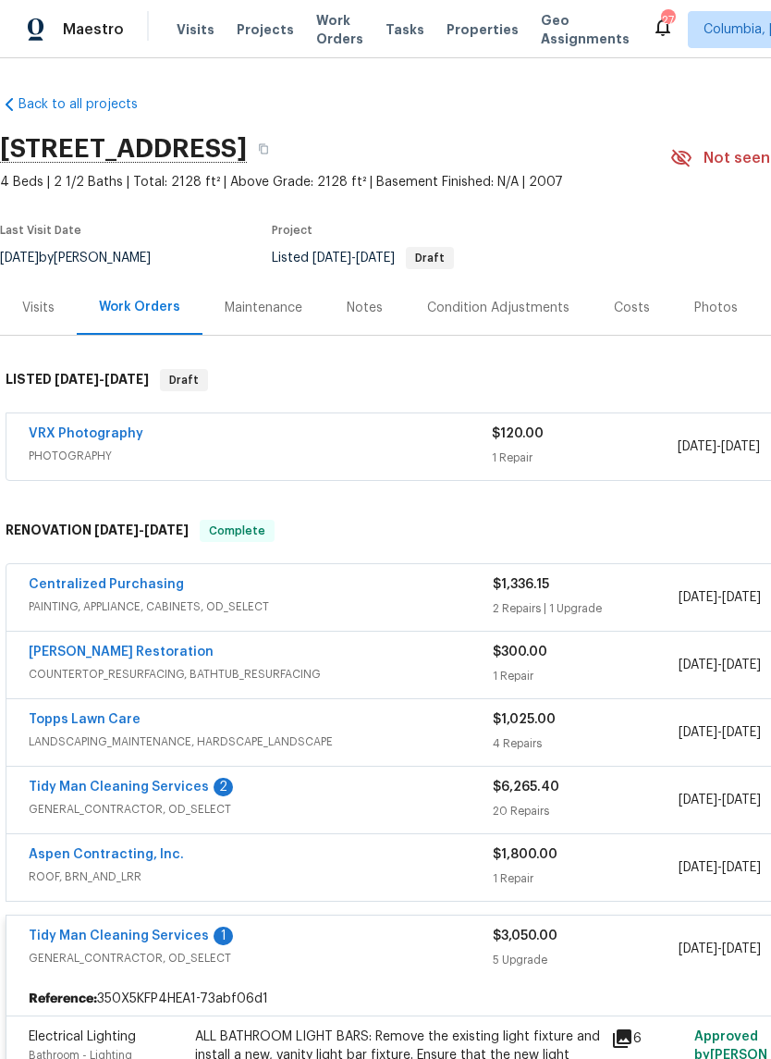
click at [367, 301] on div "Notes" at bounding box center [365, 308] width 36 height 18
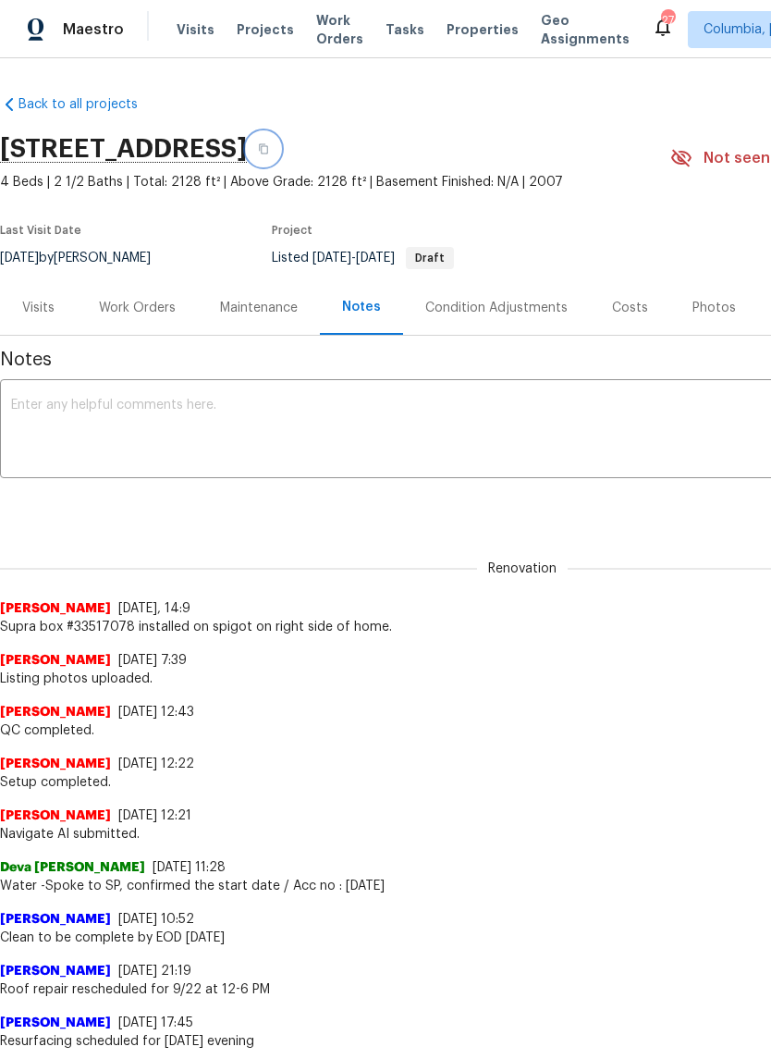
click at [268, 150] on icon "button" at bounding box center [263, 149] width 9 height 10
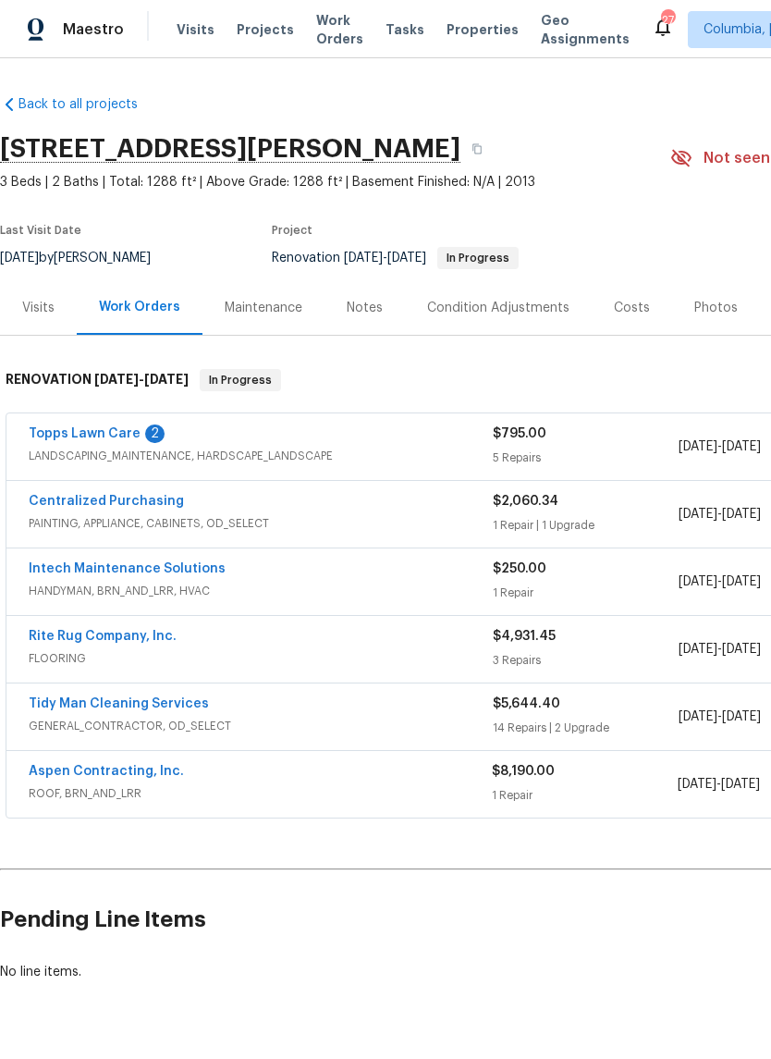
click at [609, 317] on div "Costs" at bounding box center [632, 307] width 80 height 55
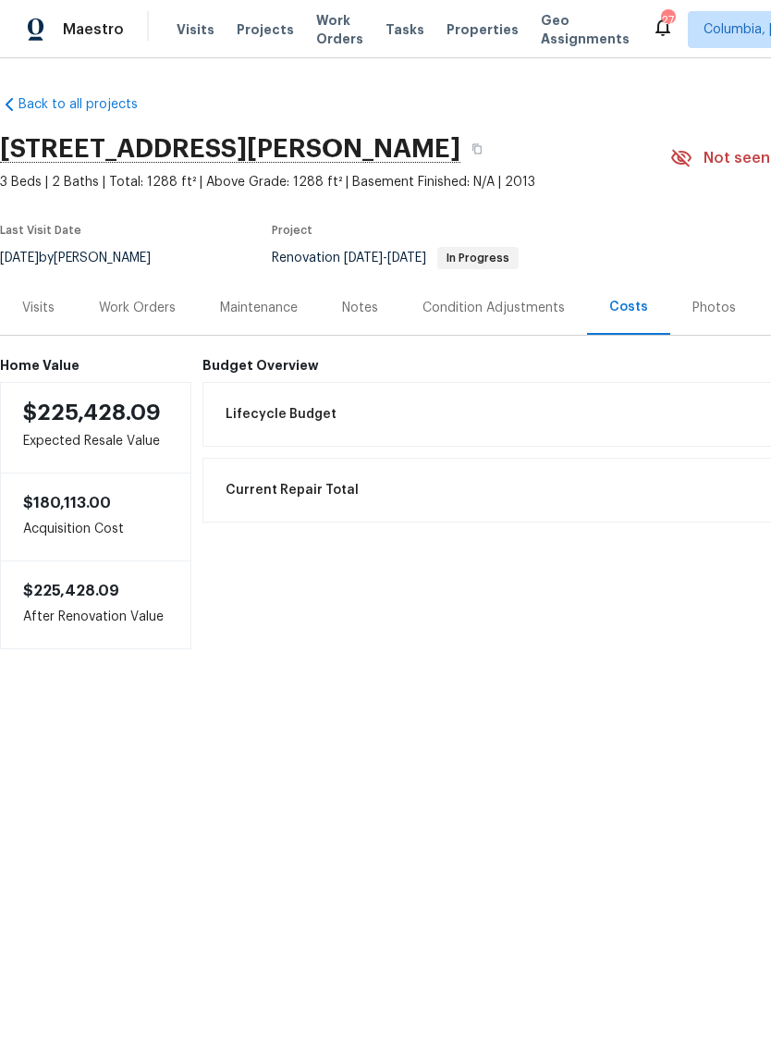
click at [141, 306] on div "Work Orders" at bounding box center [137, 308] width 77 height 18
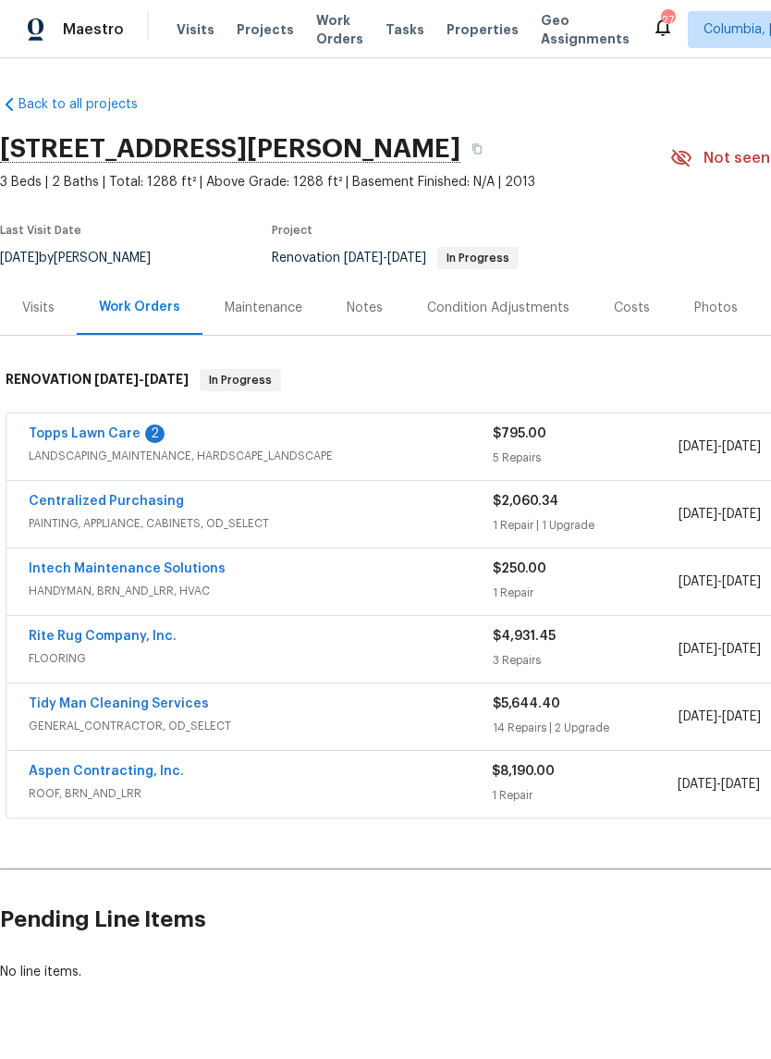
click at [500, 647] on div "$4,931.45 3 Repairs" at bounding box center [586, 649] width 186 height 44
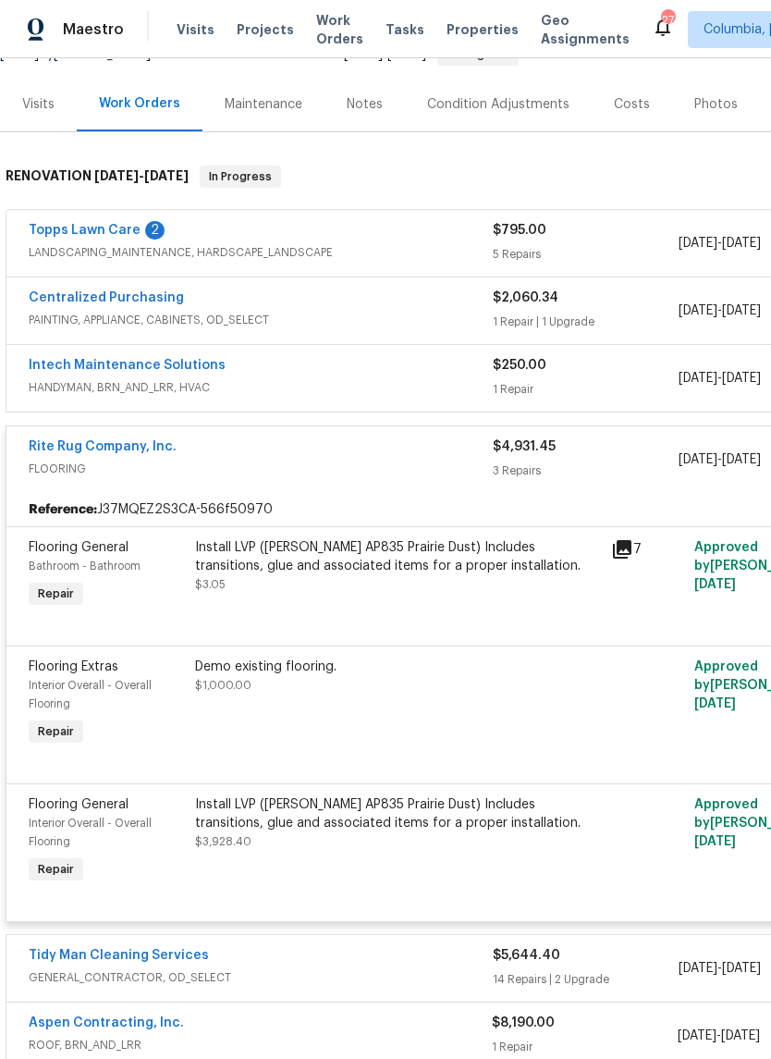
scroll to position [226, -4]
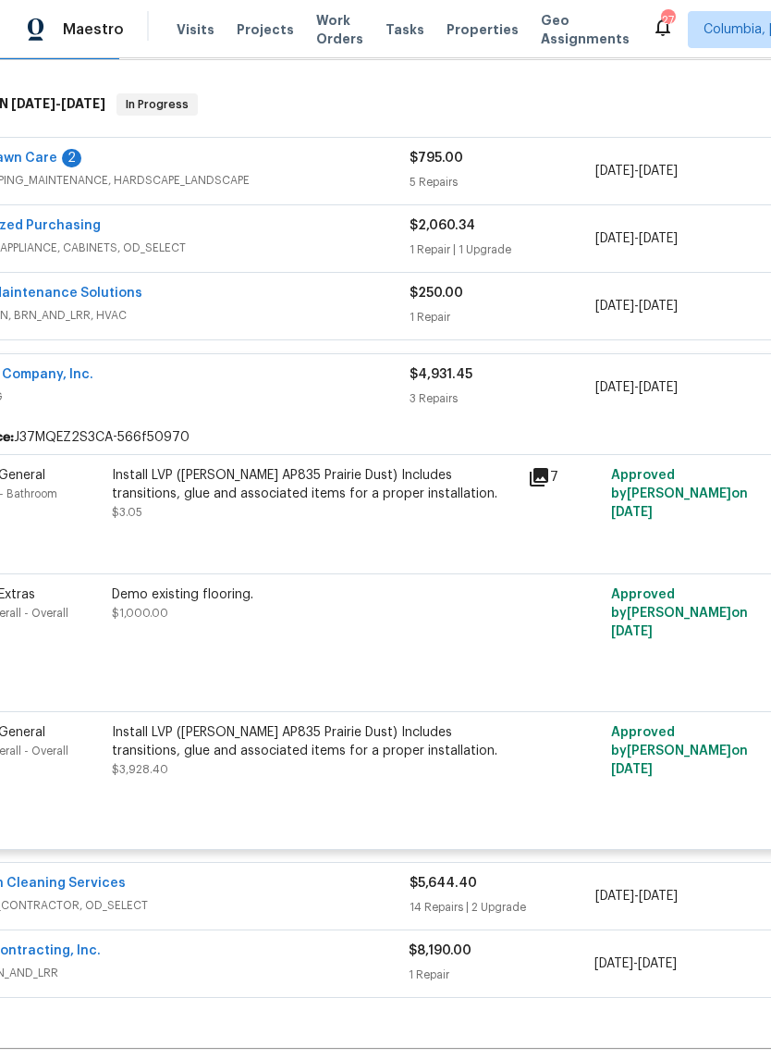
click at [560, 390] on div "3 Repairs" at bounding box center [503, 398] width 186 height 18
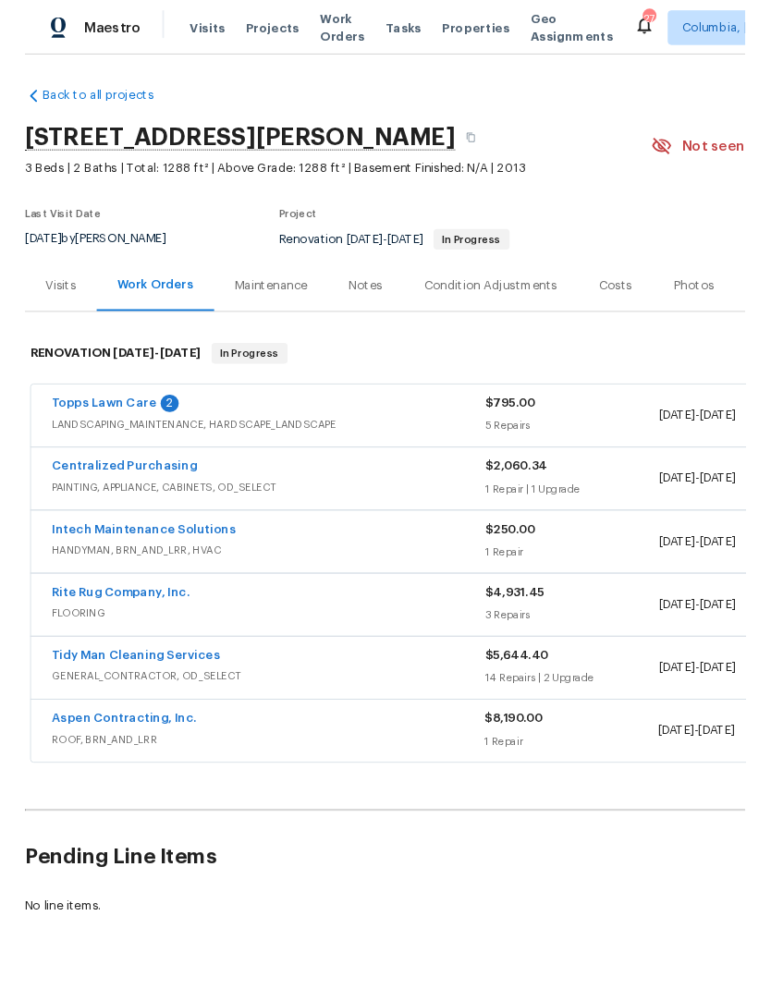
scroll to position [2, 0]
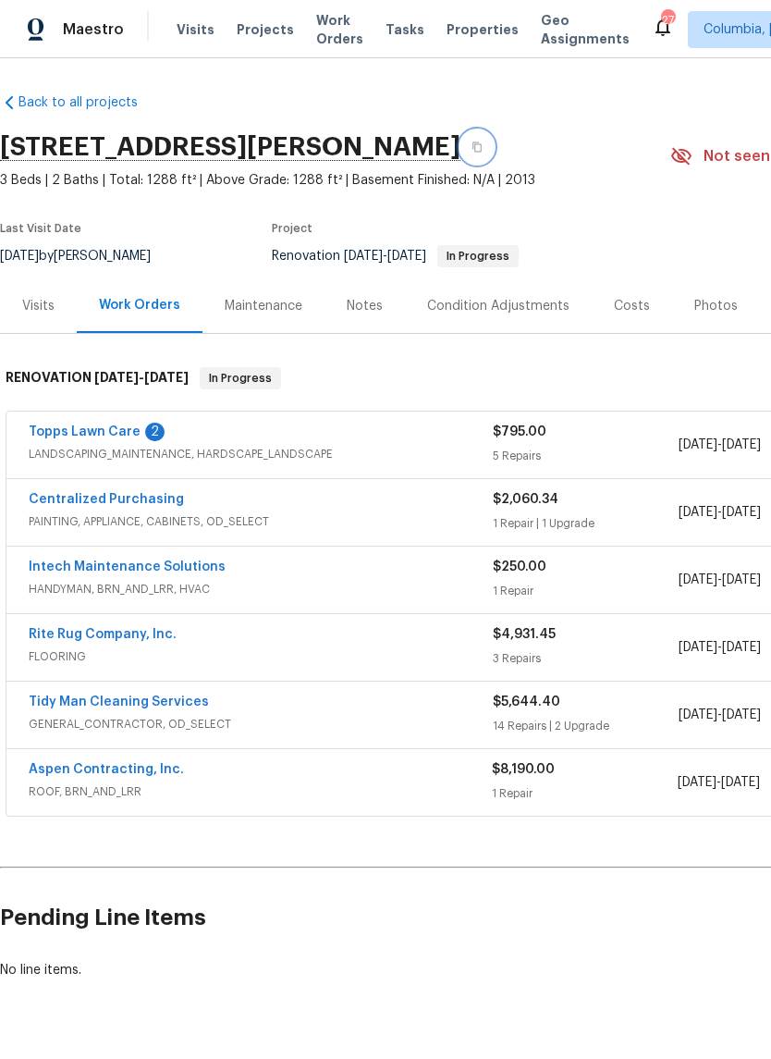
click at [471, 143] on icon "button" at bounding box center [476, 146] width 11 height 11
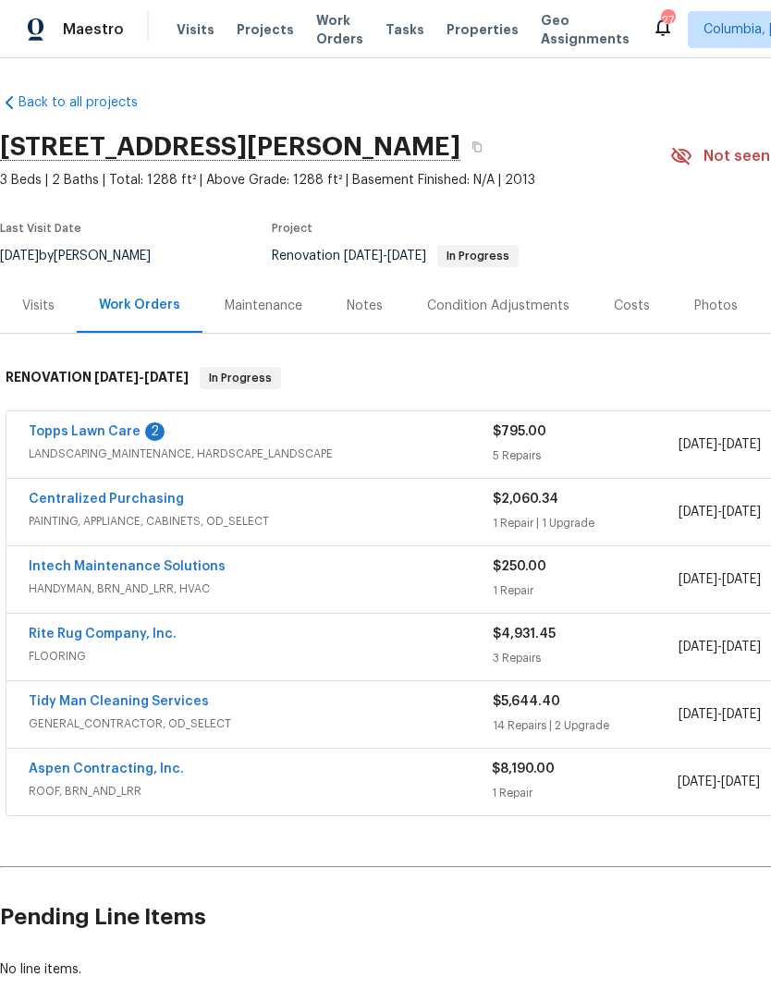
click at [375, 300] on div "Notes" at bounding box center [365, 306] width 36 height 18
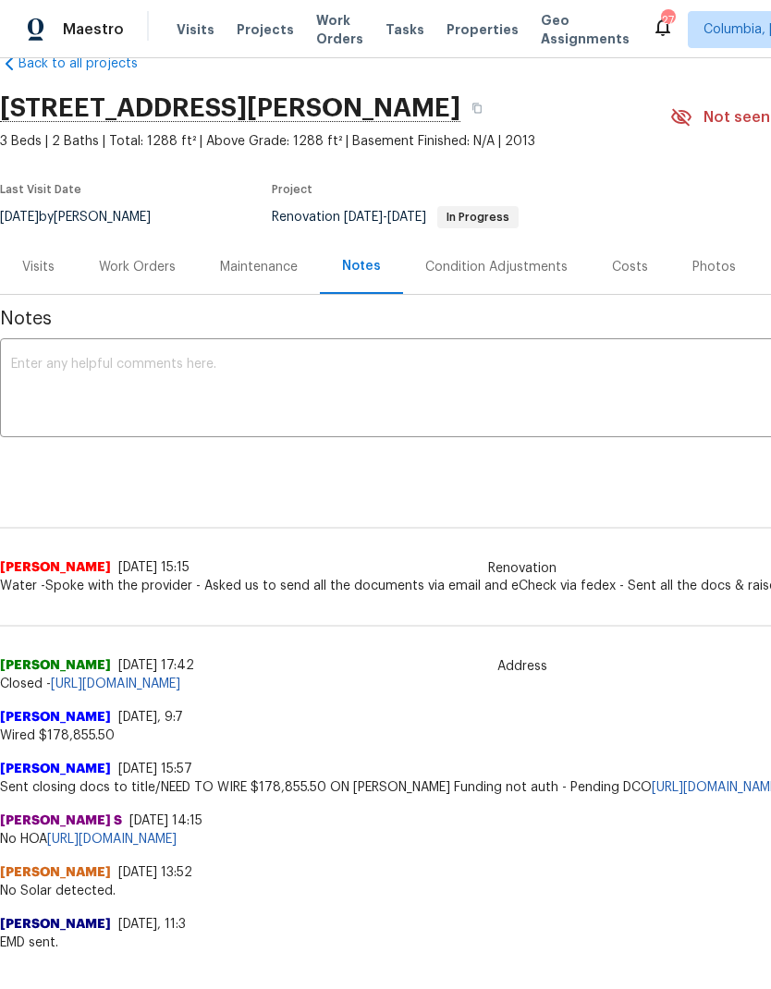
scroll to position [40, 0]
click at [132, 257] on div "Work Orders" at bounding box center [137, 267] width 121 height 55
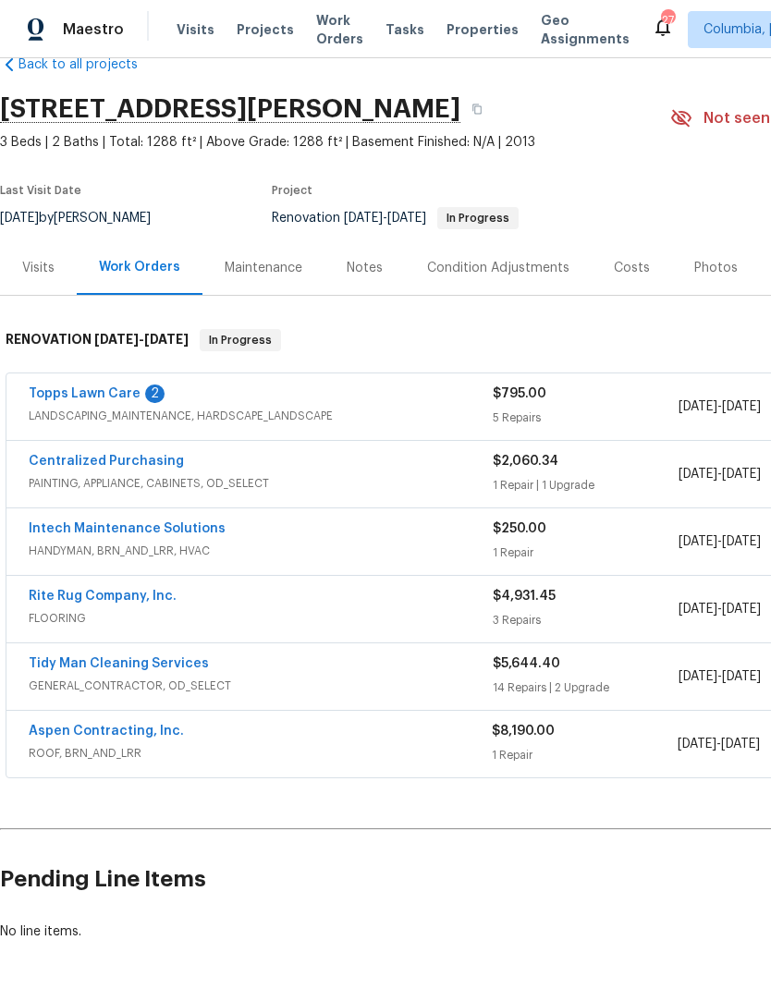
click at [433, 472] on div "Centralized Purchasing" at bounding box center [261, 463] width 464 height 22
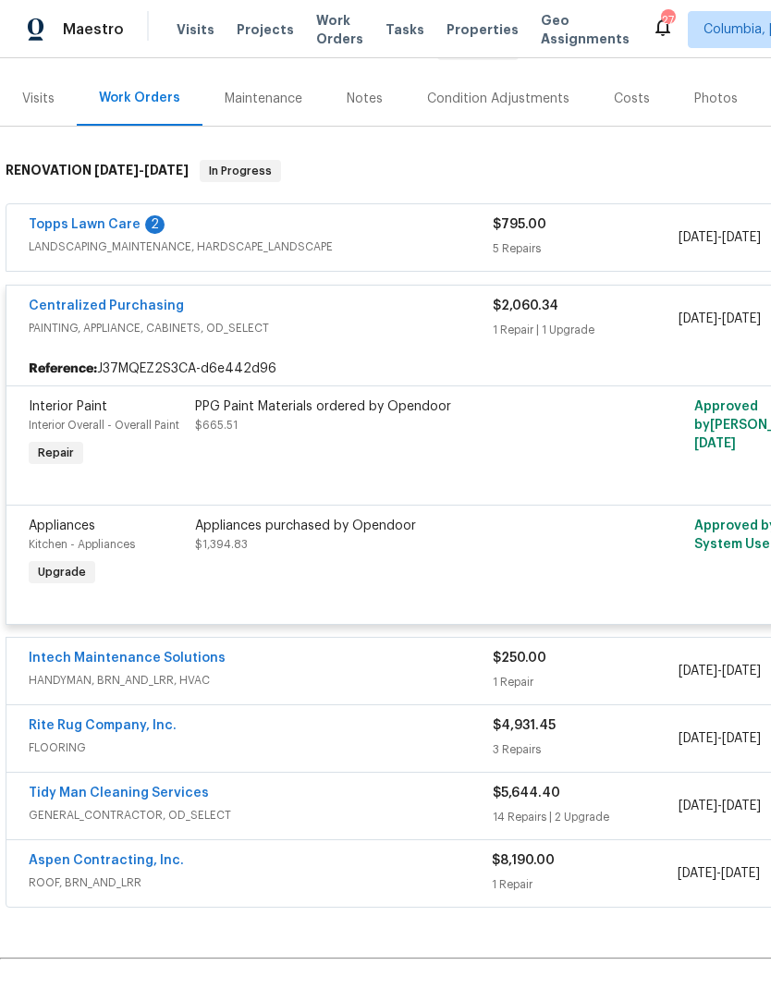
scroll to position [210, 0]
click at [370, 92] on div "Notes" at bounding box center [365, 98] width 36 height 18
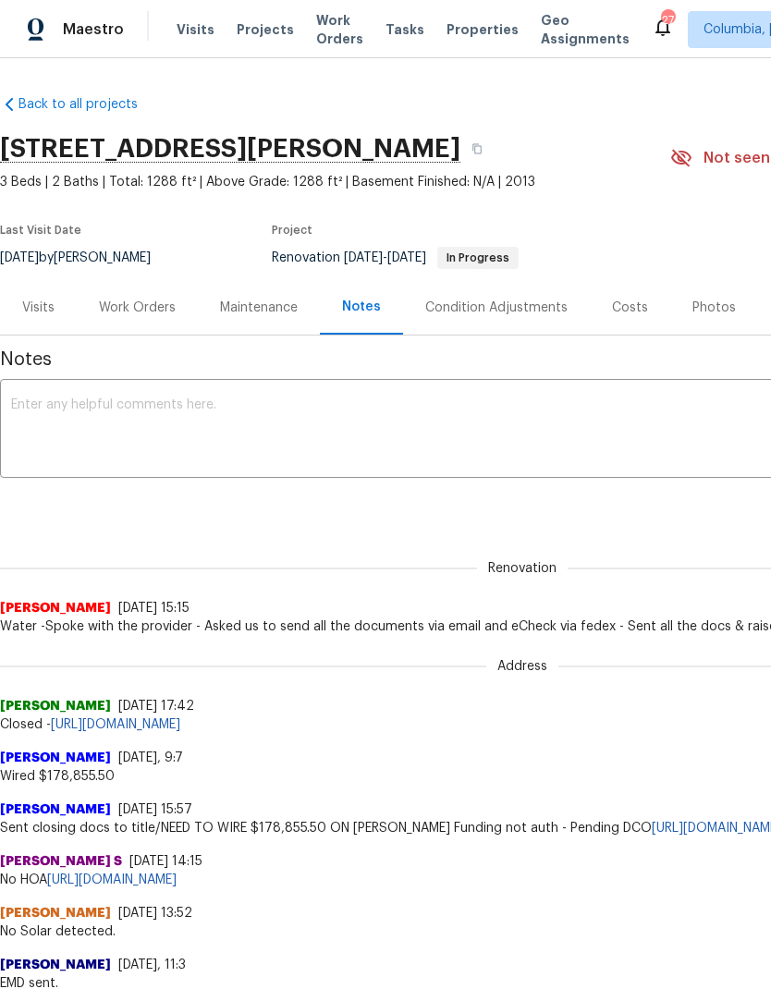
click at [154, 299] on div "Work Orders" at bounding box center [137, 308] width 77 height 18
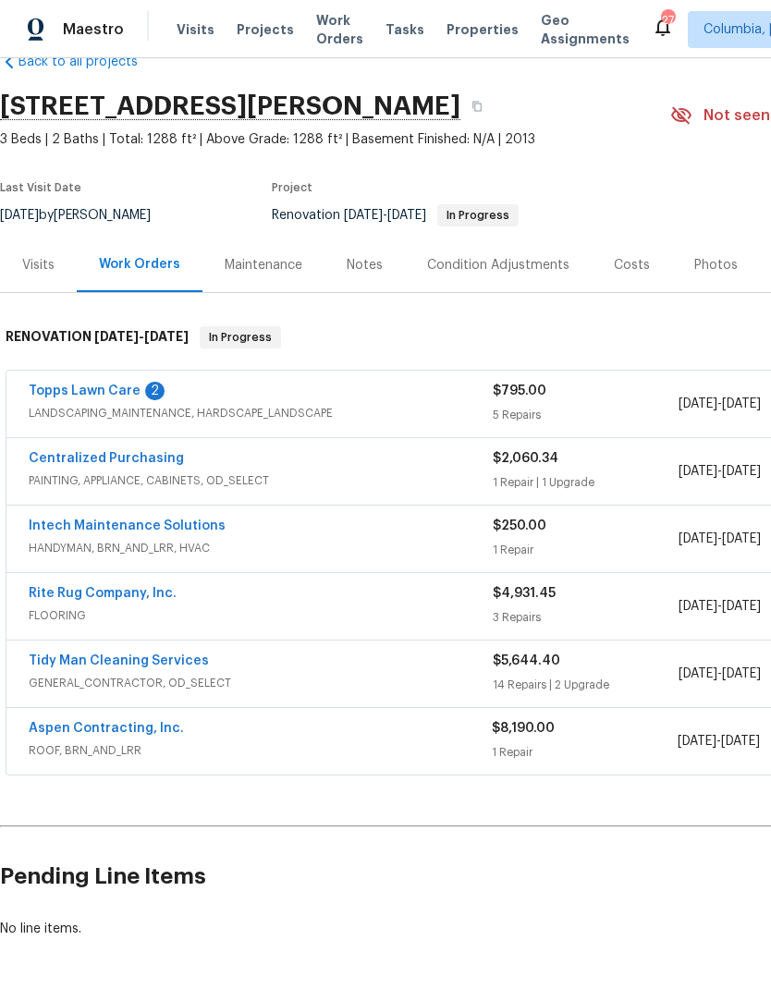
scroll to position [43, 0]
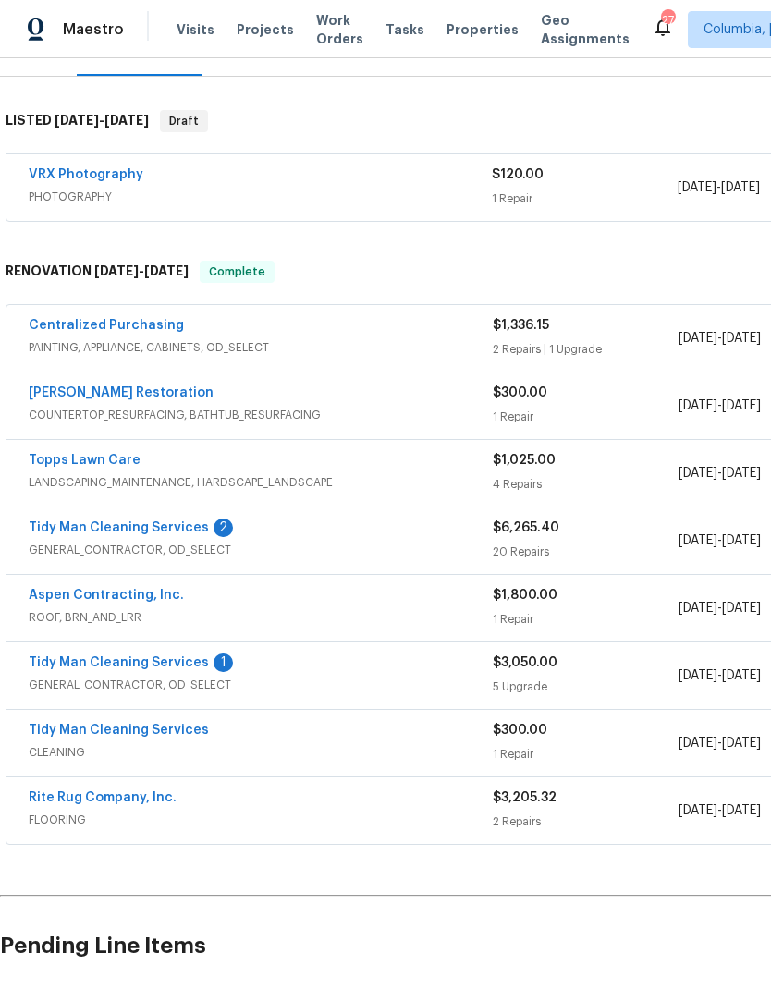
scroll to position [262, 0]
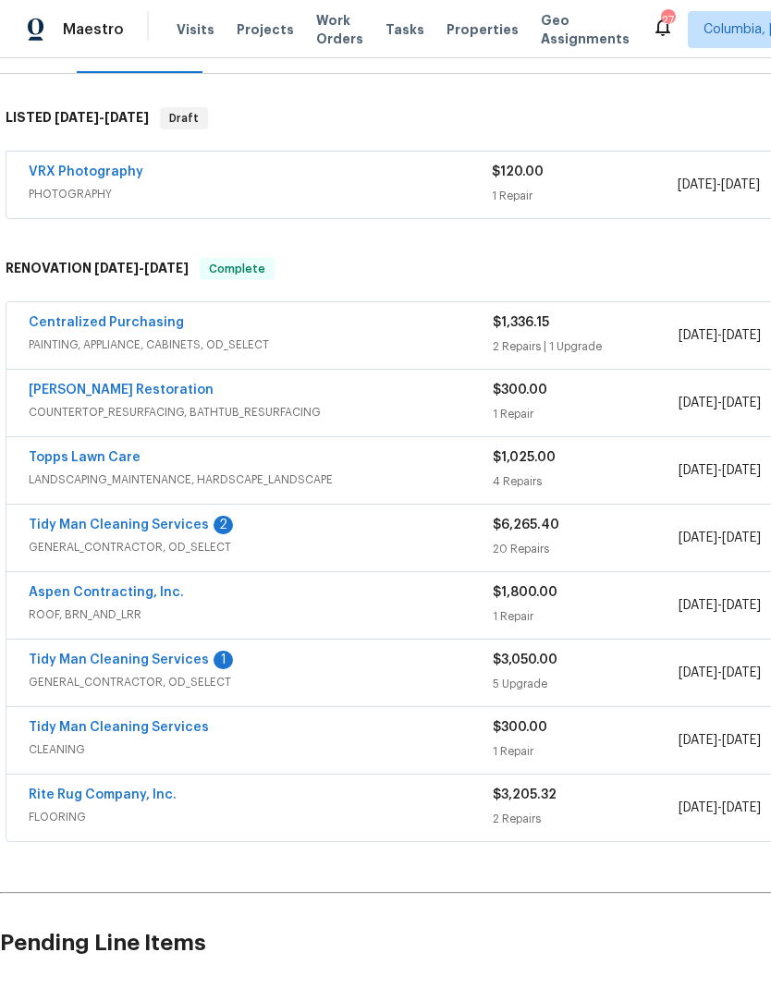
click at [549, 605] on div "$1,800.00 1 Repair" at bounding box center [586, 605] width 186 height 44
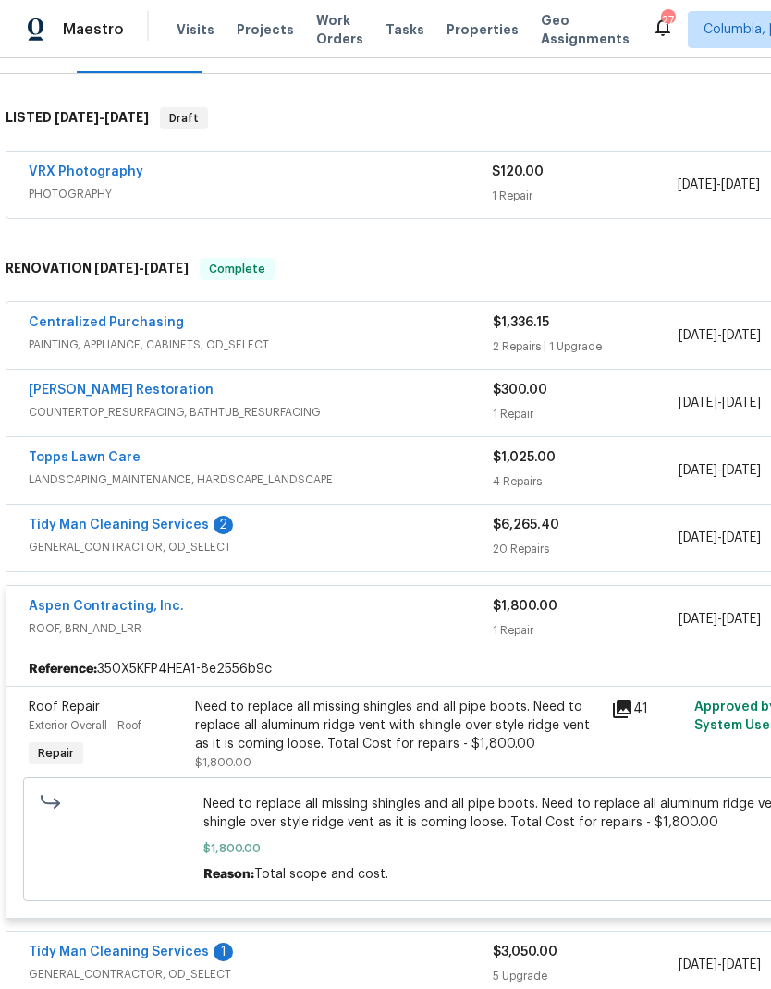
click at [560, 619] on div "$1,800.00 1 Repair" at bounding box center [586, 619] width 186 height 44
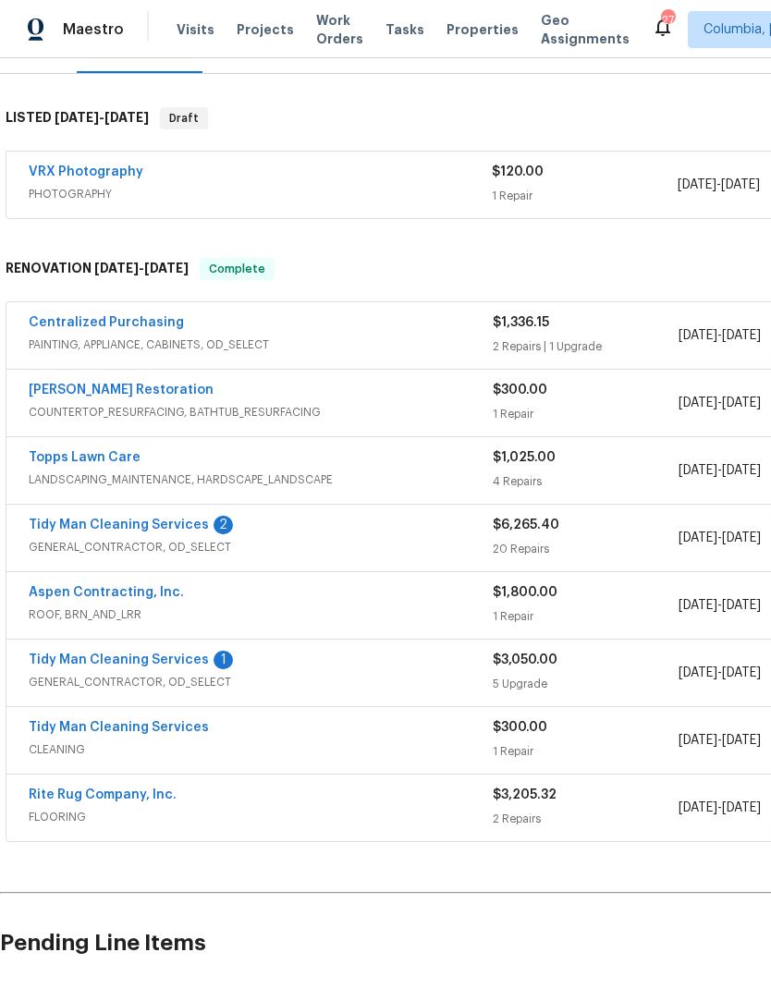
click at [729, 679] on span "[DATE] - [DATE]" at bounding box center [720, 673] width 82 height 18
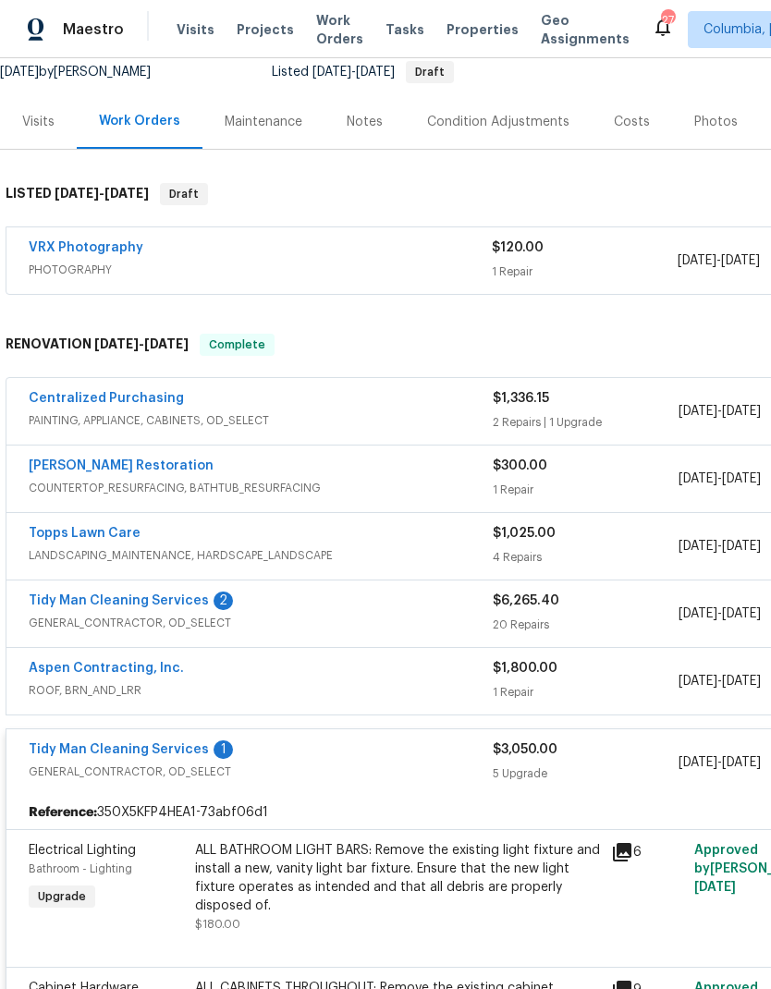
scroll to position [186, 0]
click at [519, 764] on div "$3,050.00 5 Upgrade" at bounding box center [586, 762] width 186 height 44
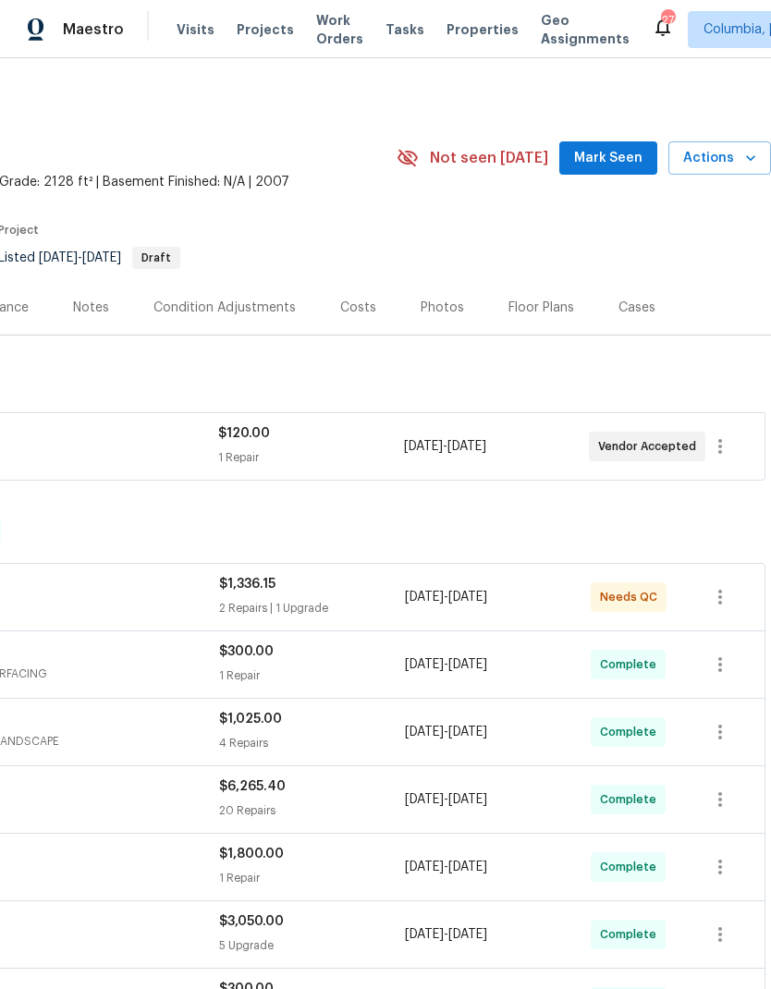
scroll to position [0, 274]
click at [359, 302] on div "Costs" at bounding box center [358, 308] width 36 height 18
